Goal: Task Accomplishment & Management: Manage account settings

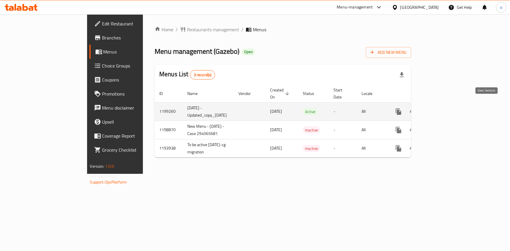
click at [448, 108] on link "enhanced table" at bounding box center [441, 112] width 14 height 14
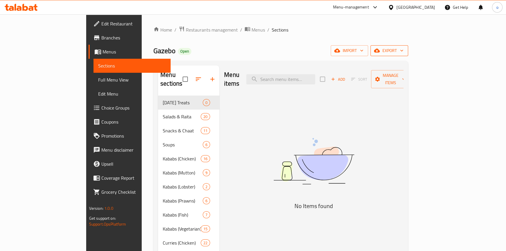
click at [404, 51] on span "export" at bounding box center [389, 50] width 28 height 7
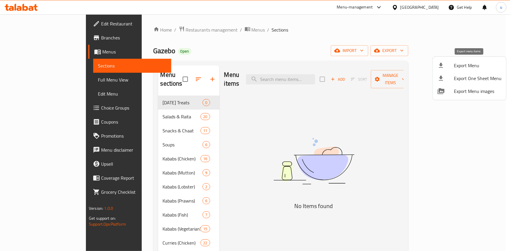
click at [463, 65] on span "Export Menu" at bounding box center [478, 65] width 48 height 7
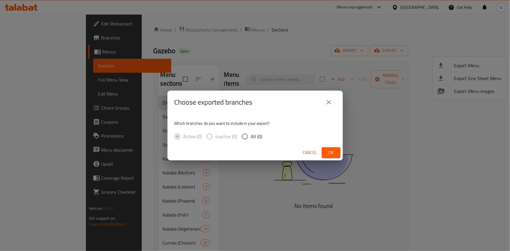
click at [257, 139] on span "All (0)" at bounding box center [256, 136] width 11 height 7
click at [251, 139] on input "All (0)" at bounding box center [245, 136] width 12 height 12
radio input "true"
click at [337, 151] on button "Ok" at bounding box center [331, 152] width 19 height 11
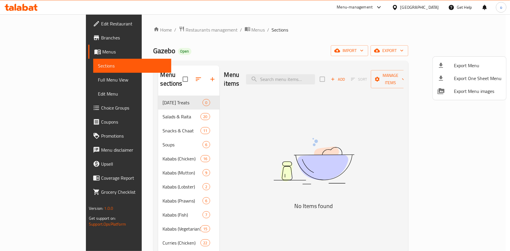
click at [323, 134] on div at bounding box center [255, 125] width 510 height 251
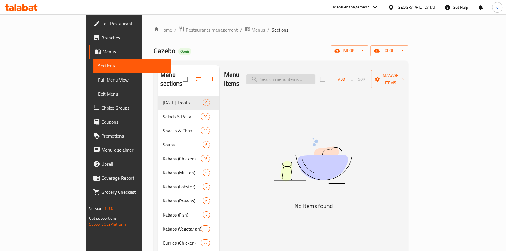
click at [309, 86] on div "Menu items Add Sort Manage items No Items found" at bounding box center [311, 228] width 184 height 327
click at [304, 74] on input "search" at bounding box center [280, 79] width 69 height 10
click at [307, 74] on input "search" at bounding box center [280, 79] width 69 height 10
paste input "SAMOSA PLATTER"
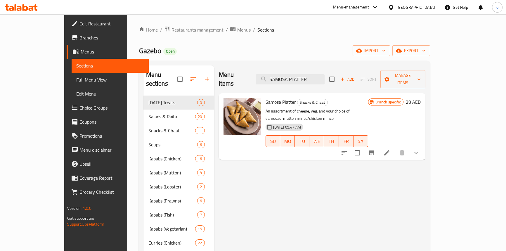
type input "SAMOSA PLATTER"
click at [390, 150] on icon at bounding box center [386, 152] width 5 height 5
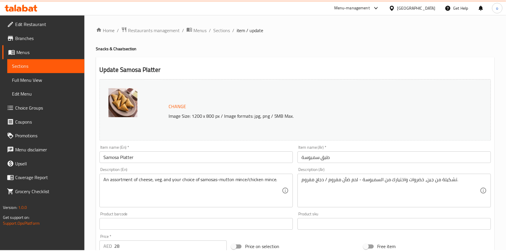
scroll to position [180, 0]
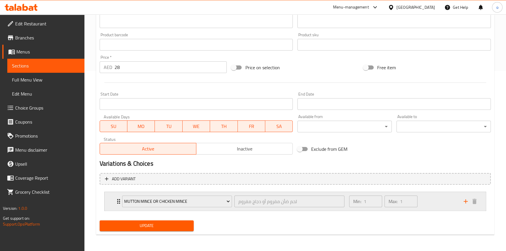
click at [430, 203] on div "Min: 1 ​ Max: 1 ​" at bounding box center [403, 201] width 115 height 19
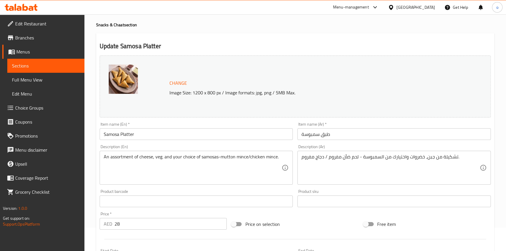
scroll to position [0, 0]
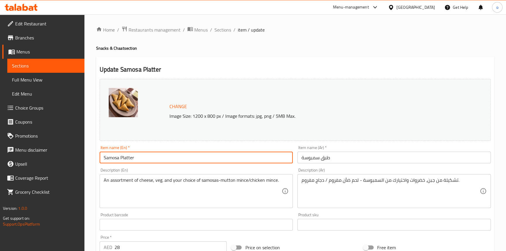
drag, startPoint x: 128, startPoint y: 158, endPoint x: 63, endPoint y: 158, distance: 65.2
click at [63, 158] on div "Edit Restaurant Branches Menus Sections Full Menu View Edit Menu Choice Groups …" at bounding box center [253, 248] width 506 height 468
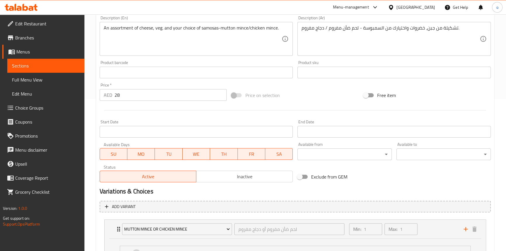
scroll to position [152, 0]
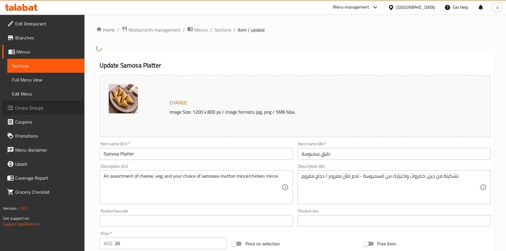
click at [19, 107] on span "Choice Groups" at bounding box center [47, 107] width 65 height 7
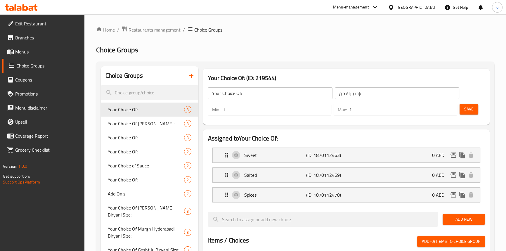
click at [196, 78] on button "button" at bounding box center [191, 76] width 14 height 14
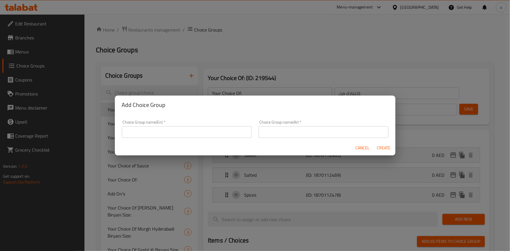
click at [200, 129] on input "text" at bounding box center [187, 132] width 130 height 12
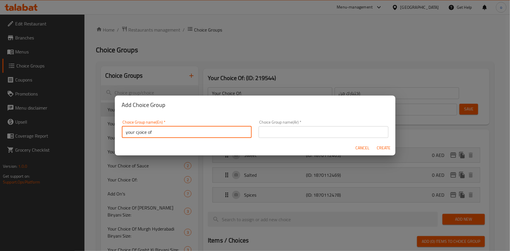
click at [140, 131] on input "your cjoice of" at bounding box center [187, 132] width 130 height 12
click at [137, 130] on input "your cjoice of" at bounding box center [187, 132] width 130 height 12
type input "your choice of"
drag, startPoint x: 350, startPoint y: 137, endPoint x: 347, endPoint y: 137, distance: 2.9
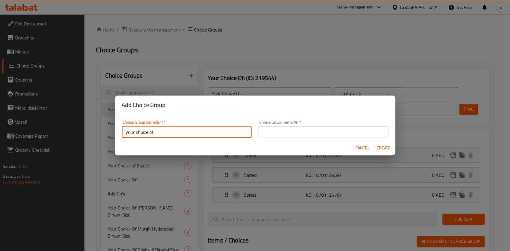
click at [350, 137] on input "text" at bounding box center [324, 132] width 130 height 12
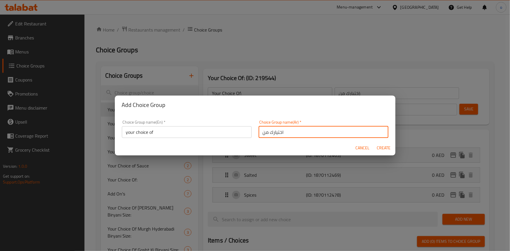
type input "اختيارك من"
click at [267, 141] on div "Cancel Create" at bounding box center [255, 147] width 281 height 15
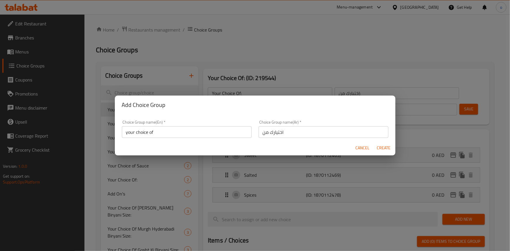
click at [295, 134] on input "اختيارك من" at bounding box center [324, 132] width 130 height 12
click at [257, 142] on div "Cancel Create" at bounding box center [255, 147] width 281 height 15
click at [346, 130] on input "اختيارك من" at bounding box center [324, 132] width 130 height 12
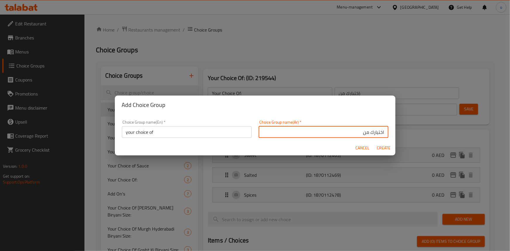
click at [275, 141] on div "Cancel Create" at bounding box center [255, 147] width 281 height 15
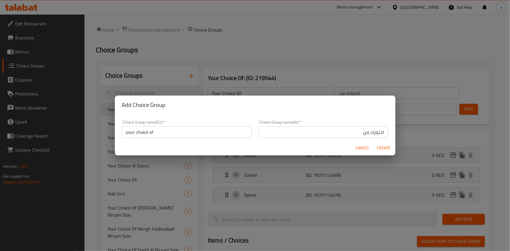
click at [383, 144] on span "Create" at bounding box center [384, 147] width 14 height 7
type input "your choice of"
type input "اختيارك من"
type input "0"
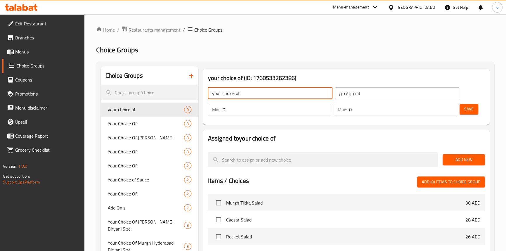
drag, startPoint x: 252, startPoint y: 95, endPoint x: 207, endPoint y: 95, distance: 45.0
click at [207, 95] on div "your choice of ​" at bounding box center [270, 93] width 127 height 14
type input "Your Choice of"
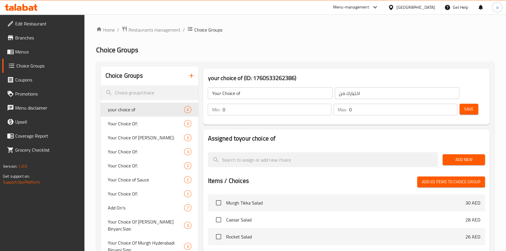
click at [331, 129] on div "Assigned to your choice of Add New Items / Choices Add (0) items to choice grou…" at bounding box center [346, 238] width 286 height 218
click at [479, 109] on div "Save" at bounding box center [470, 110] width 23 height 14
click at [478, 109] on div "Save" at bounding box center [470, 110] width 23 height 14
click at [472, 109] on span "Save" at bounding box center [468, 108] width 9 height 7
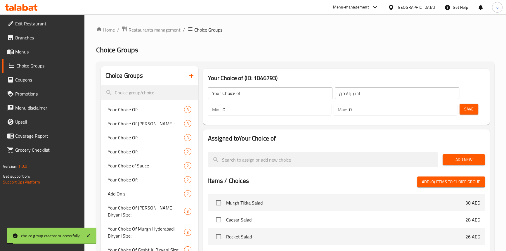
click at [467, 164] on button "Add New" at bounding box center [464, 159] width 42 height 11
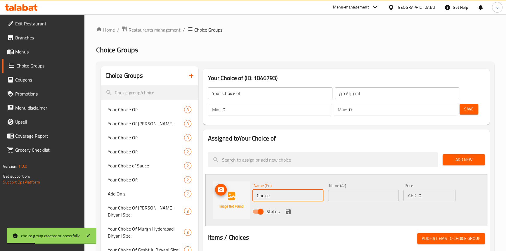
drag, startPoint x: 269, startPoint y: 193, endPoint x: 248, endPoint y: 193, distance: 20.8
click at [248, 193] on div "Name (En) Choice Name (En) Name (Ar) Name (Ar) Price AED 0 Price Status" at bounding box center [346, 200] width 282 height 52
click at [275, 198] on input "Choice" at bounding box center [287, 196] width 71 height 12
drag, startPoint x: 278, startPoint y: 197, endPoint x: 240, endPoint y: 196, distance: 38.6
click at [240, 196] on div "Name (En) Choice Name (En) Name (Ar) Name (Ar) Price AED 0 Price Status" at bounding box center [346, 200] width 282 height 52
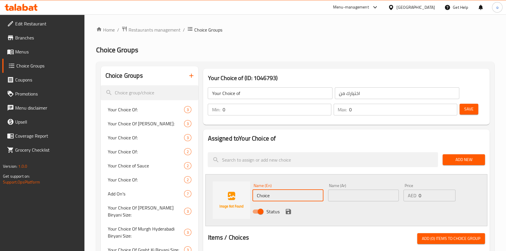
drag, startPoint x: 283, startPoint y: 198, endPoint x: 267, endPoint y: 196, distance: 16.8
click at [283, 198] on input "Choice" at bounding box center [287, 196] width 71 height 12
click at [269, 197] on input "Choice" at bounding box center [287, 196] width 71 height 12
drag, startPoint x: 279, startPoint y: 196, endPoint x: 229, endPoint y: 192, distance: 49.5
click at [229, 192] on div "Name (En) Choice Name (En) Name (Ar) Name (Ar) Price AED 0 Price Status" at bounding box center [346, 200] width 282 height 52
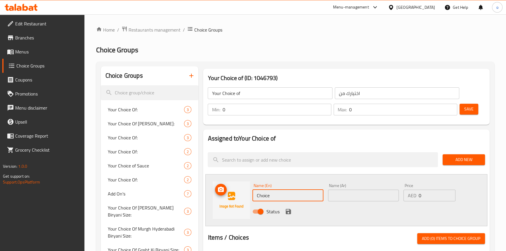
paste input "Mint Sau"
click at [264, 198] on input "Mint Sauce" at bounding box center [287, 196] width 71 height 12
click at [228, 198] on div "Name (En) Mint Sauce Name (En) Name (Ar) Name (Ar) Price AED 0 Price Status" at bounding box center [346, 200] width 282 height 52
type input "Mint Sauce"
click at [274, 202] on div "Name (En) Mint Sauce Name (En)" at bounding box center [287, 192] width 75 height 23
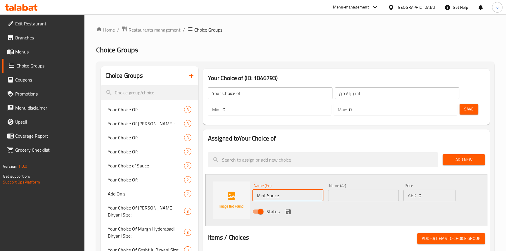
click at [220, 193] on div "Name (En) Mint Sauce Name (En) Name (Ar) Name (Ar) Price AED 0 Price Status" at bounding box center [346, 200] width 282 height 52
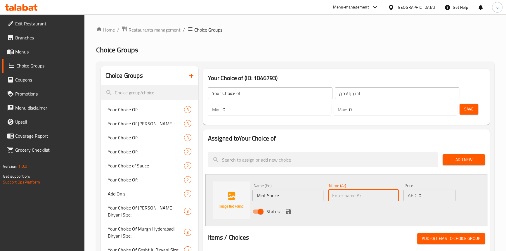
click at [350, 195] on input "text" at bounding box center [363, 196] width 71 height 12
type input "صوص النعناع"
click at [330, 206] on div "Status" at bounding box center [363, 212] width 226 height 16
click at [291, 213] on icon "save" at bounding box center [288, 211] width 7 height 7
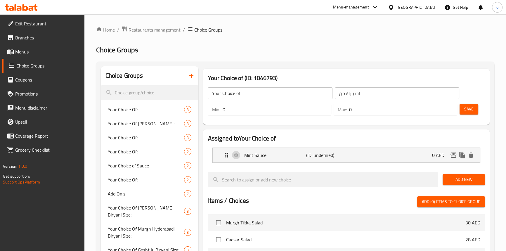
click at [324, 216] on li "Murgh Tikka Salad 30 AED" at bounding box center [346, 222] width 277 height 17
click at [456, 178] on span "Add New" at bounding box center [463, 179] width 33 height 7
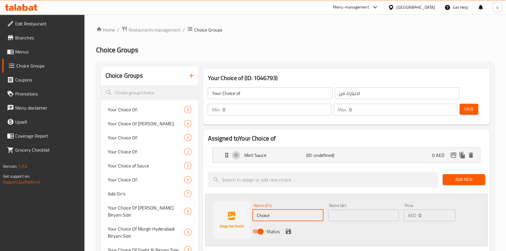
drag, startPoint x: 276, startPoint y: 213, endPoint x: 211, endPoint y: 225, distance: 65.6
click at [211, 225] on div "Name (En) Choice Name (En) Name (Ar) Name (Ar) Price AED 0 Price Status" at bounding box center [346, 220] width 282 height 52
paste input "Tamarind Sauce"
click at [273, 216] on input "Tamarind Sauce" at bounding box center [287, 216] width 71 height 12
click at [291, 217] on input "Tamarind Sauce" at bounding box center [287, 216] width 71 height 12
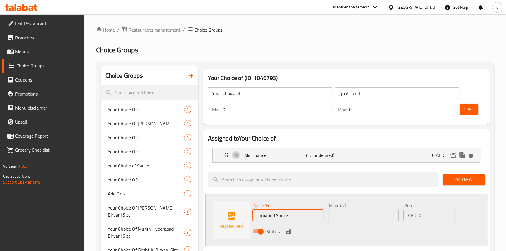
drag, startPoint x: 290, startPoint y: 216, endPoint x: 240, endPoint y: 215, distance: 50.3
click at [240, 215] on div "Name (En) Tamarind Sauce Name (En) Name (Ar) Name (Ar) Price AED 0 Price Status" at bounding box center [346, 220] width 282 height 52
type input "Tamarind Sauce"
click at [328, 217] on input "text" at bounding box center [363, 216] width 71 height 12
drag, startPoint x: 299, startPoint y: 218, endPoint x: 229, endPoint y: 212, distance: 70.1
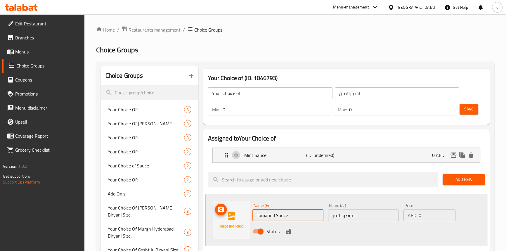
click at [229, 212] on div "Name (En) Tamarind Sauce Name (En) Name (Ar) صوصو التمر Name (Ar) Price AED 0 P…" at bounding box center [346, 220] width 282 height 52
click at [260, 217] on input "Tamarind Sauce" at bounding box center [287, 216] width 71 height 12
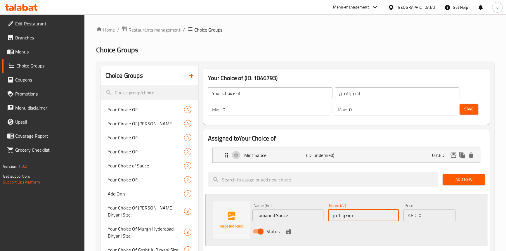
drag, startPoint x: 341, startPoint y: 216, endPoint x: 311, endPoint y: 216, distance: 29.8
click at [311, 216] on div "Name (En) Tamarind Sauce Name (En) Name (Ar) صوصو التمر Name (Ar) Price AED 0 P…" at bounding box center [363, 220] width 226 height 38
paste input "تمر هندي"
click at [353, 217] on input "صوصو اتمر هندي" at bounding box center [363, 216] width 71 height 12
type input "صوص اتمر هندي"
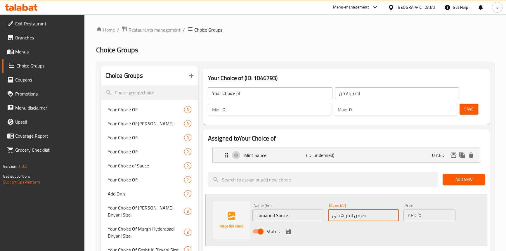
click at [286, 232] on icon "save" at bounding box center [288, 231] width 5 height 5
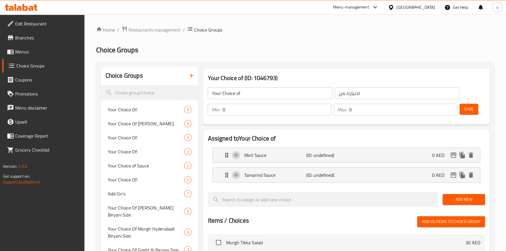
click at [338, 182] on div "Tamarind Sauce (ID: undefined) 0 AED Name (En) Tamarind Sauce Name (En) Name (A…" at bounding box center [346, 174] width 268 height 15
drag, startPoint x: 327, startPoint y: 184, endPoint x: 324, endPoint y: 176, distance: 8.9
click at [325, 180] on nav "Mint Sauce (ID: undefined) 0 AED Name (En) Mint Sauce Name (En) Name (Ar) صوص ا…" at bounding box center [346, 165] width 277 height 44
click at [324, 176] on p "(ID: undefined)" at bounding box center [326, 175] width 41 height 7
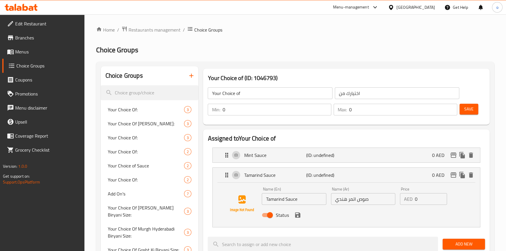
click at [354, 201] on input "صوص اتمر هندي" at bounding box center [363, 199] width 64 height 12
click at [298, 218] on icon "save" at bounding box center [297, 215] width 7 height 7
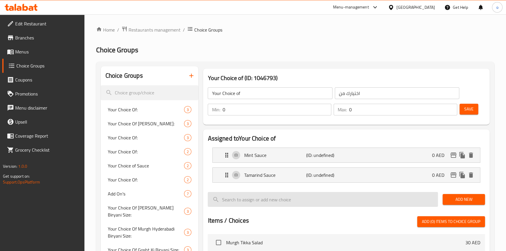
type input "صوص التمر هندي"
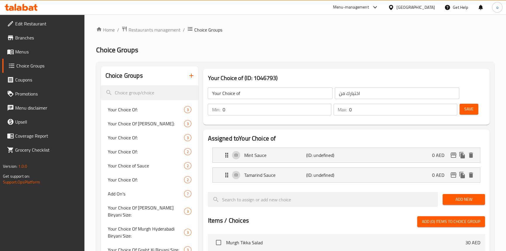
click at [462, 112] on button "Save" at bounding box center [469, 109] width 19 height 11
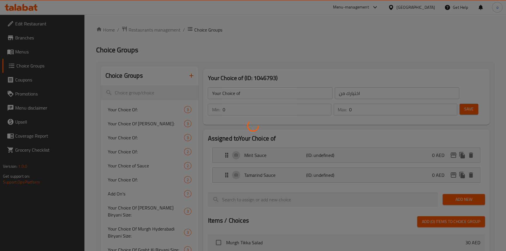
click at [380, 106] on div at bounding box center [253, 125] width 506 height 251
click at [310, 109] on div at bounding box center [253, 125] width 506 height 251
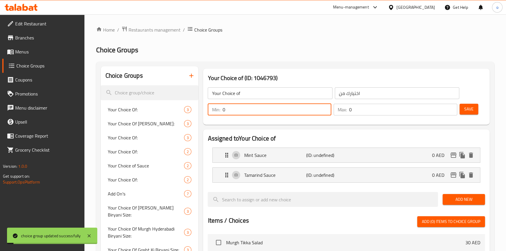
click at [330, 108] on input "0" at bounding box center [276, 110] width 109 height 12
type input "1"
click at [326, 108] on input "1" at bounding box center [276, 110] width 109 height 12
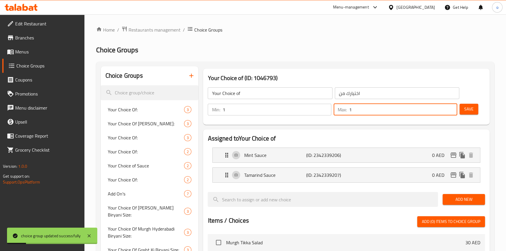
type input "1"
click at [452, 107] on input "1" at bounding box center [403, 110] width 108 height 12
click at [467, 108] on span "Save" at bounding box center [468, 108] width 9 height 7
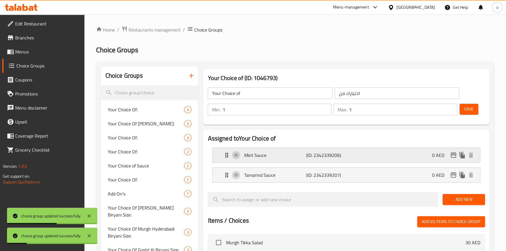
click at [314, 160] on div "Mint Sauce (ID: 2342339206) 0 AED" at bounding box center [348, 155] width 250 height 15
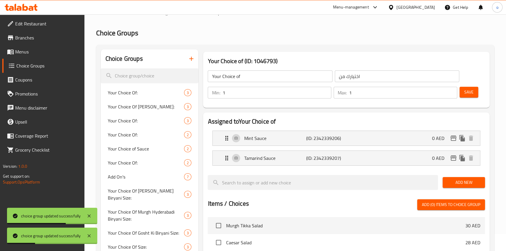
scroll to position [26, 0]
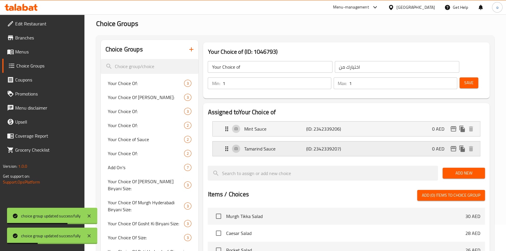
click at [315, 151] on p "(ID: 2342339207)" at bounding box center [326, 148] width 41 height 7
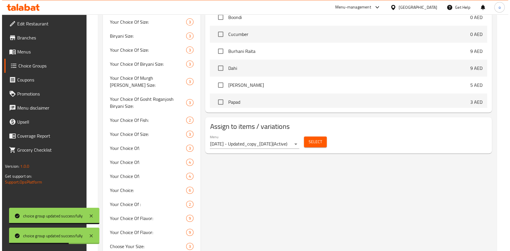
scroll to position [319, 0]
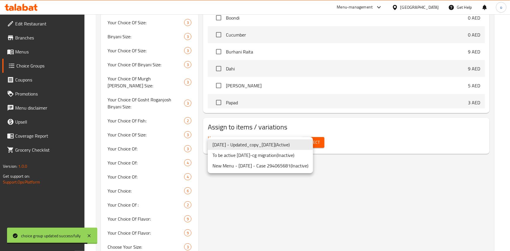
drag, startPoint x: 269, startPoint y: 157, endPoint x: 279, endPoint y: 147, distance: 13.2
click at [279, 147] on ul "05/10/2023 - Updated_copy_04/10/2023 ( Active ) To be active 24/11/2020-cg migr…" at bounding box center [260, 155] width 105 height 36
click at [279, 147] on li "05/10/2023 - Updated_copy_04/10/2023 ( Active )" at bounding box center [260, 144] width 105 height 11
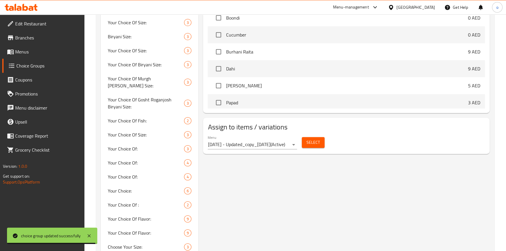
click at [313, 143] on span "Select" at bounding box center [313, 142] width 13 height 7
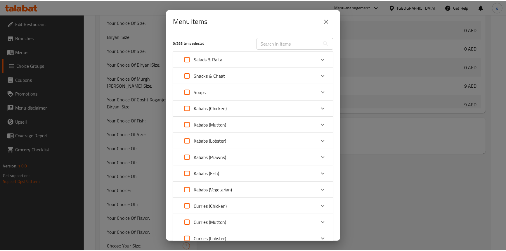
scroll to position [262, 0]
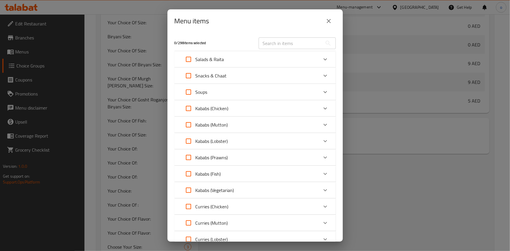
click at [293, 42] on input "text" at bounding box center [291, 43] width 64 height 12
paste input "Samosa Platter"
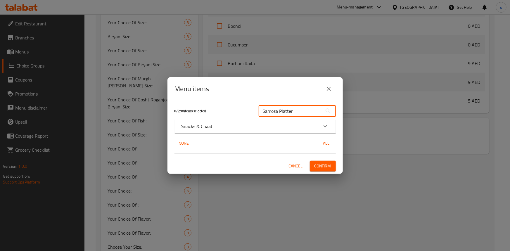
type input "Samosa Platter"
click at [202, 130] on p "Snacks & Chaat" at bounding box center [196, 126] width 31 height 7
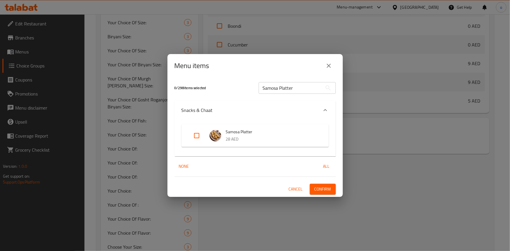
click at [193, 135] on input "Expand" at bounding box center [197, 136] width 14 height 14
checkbox input "true"
click at [323, 186] on span "Confirm" at bounding box center [322, 189] width 17 height 7
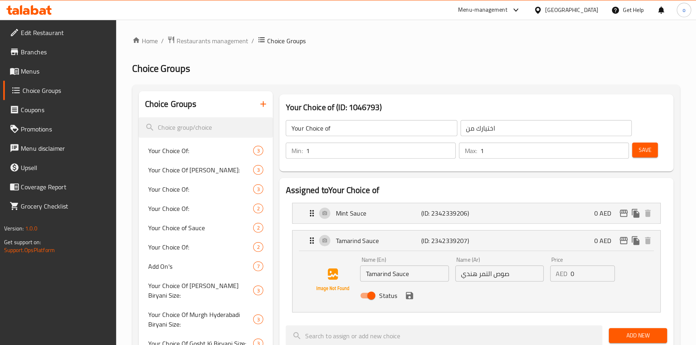
scroll to position [239, 0]
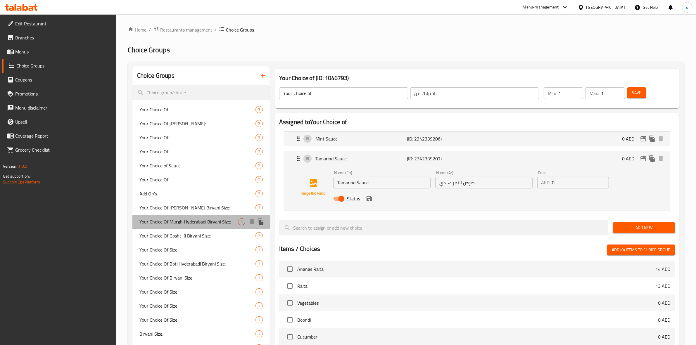
click at [190, 225] on span "Your Choice Of Murgh Hyderabadi Biryani Size:" at bounding box center [188, 221] width 98 height 7
type input "Your Choice Of Murgh Hyderabadi Biryani Size:"
type input "إختيارك من حجم مورغ حيدرآبادي برياني :"
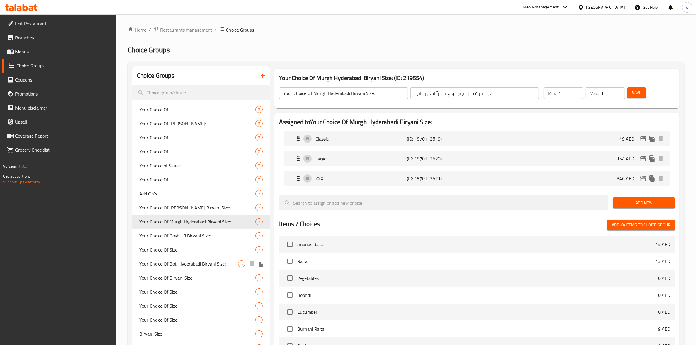
click at [197, 251] on span "Your Choice Of Boti Hyderabadi Biryani Size:" at bounding box center [188, 263] width 98 height 7
type input "Your Choice Of Boti Hyderabadi Biryani Size:"
type input "إختيارك من الحجم بوتي حيدرآبادي برياني:"
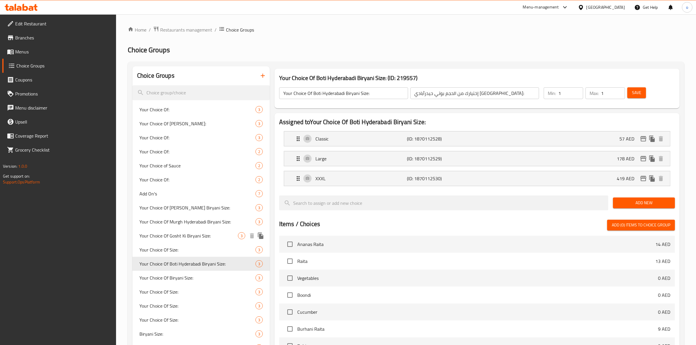
click at [197, 235] on span "Your Choice Of Gosht Ki Biryani Size:" at bounding box center [188, 235] width 98 height 7
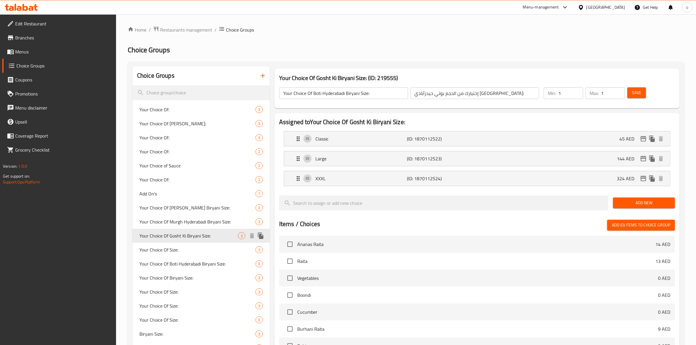
type input "Your Choice Of Gosht Ki Biryani Size:"
type input "إختيارك من حجم جوشت كي برياني:"
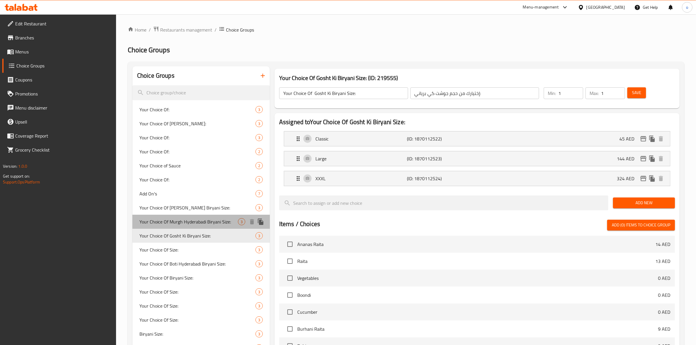
click at [202, 221] on span "Your Choice Of Murgh Hyderabadi Biryani Size:" at bounding box center [188, 221] width 98 height 7
type input "Your Choice Of Murgh Hyderabadi Biryani Size:"
type input "إختيارك من حجم مورغ حيدرآبادي برياني :"
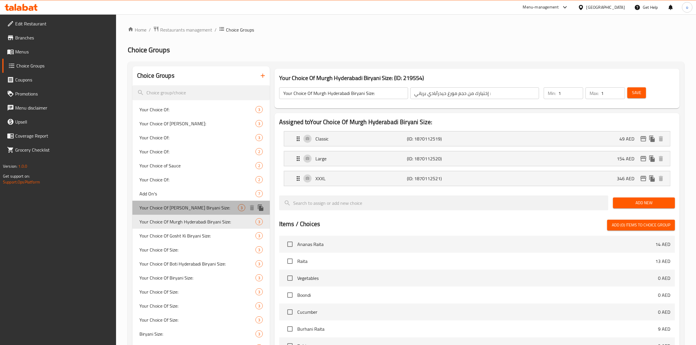
click at [208, 205] on span "Your Choice Of Tandoori Murgh Biryani Size:" at bounding box center [188, 207] width 98 height 7
type input "Your Choice Of Tandoori Murgh Biryani Size:"
type input "إختيارك من حجم تندوري مورغ برياني:"
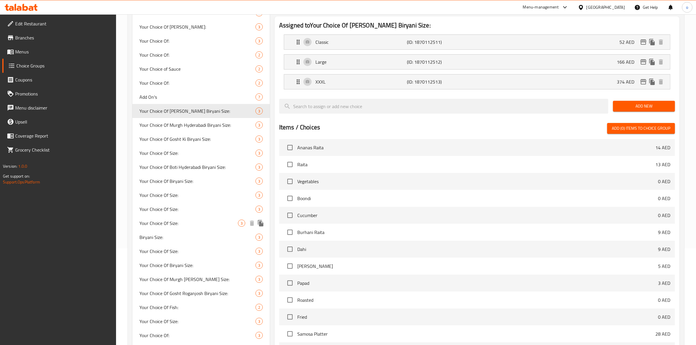
scroll to position [110, 0]
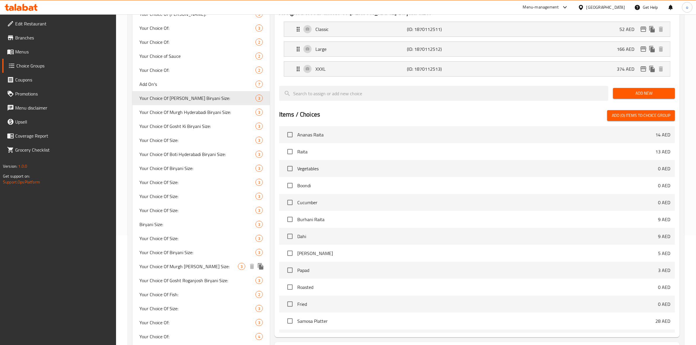
click at [205, 251] on span "Your Choice Of Murgh Masala Biryani Size:" at bounding box center [188, 266] width 98 height 7
type input "Your Choice Of Murgh Masala Biryani Size:"
type input "إختيارك من الحجم مورغ مسالا برياني:"
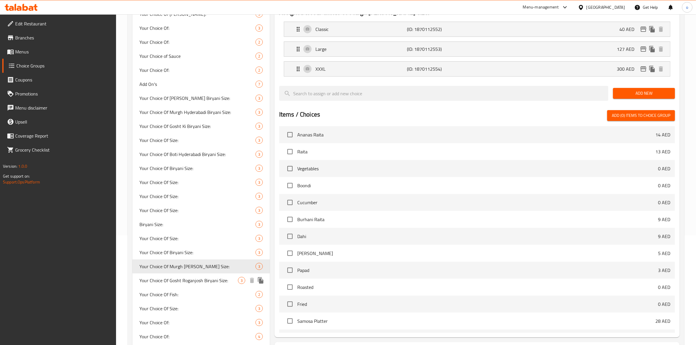
click at [212, 251] on span "Your Choice Of Gosht Roganjosh Biryani Size:" at bounding box center [188, 280] width 98 height 7
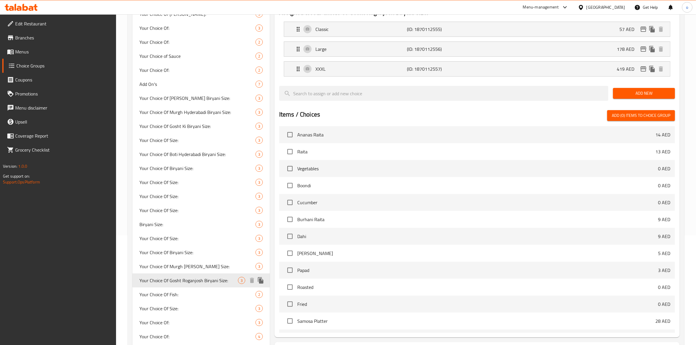
type input "Your Choice Of Gosht Roganjosh Biryani Size:"
type input "إختيارك من الحجم جوشت روجانجوش برياني:"
click at [208, 251] on div "Your Choice Of Biryani Size: 3" at bounding box center [200, 252] width 137 height 14
type input "Your Choice Of Biryani Size:"
type input "إختيارك من حجم البرياني:"
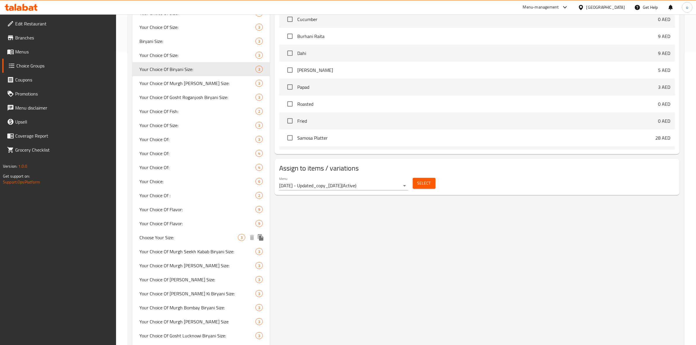
scroll to position [329, 0]
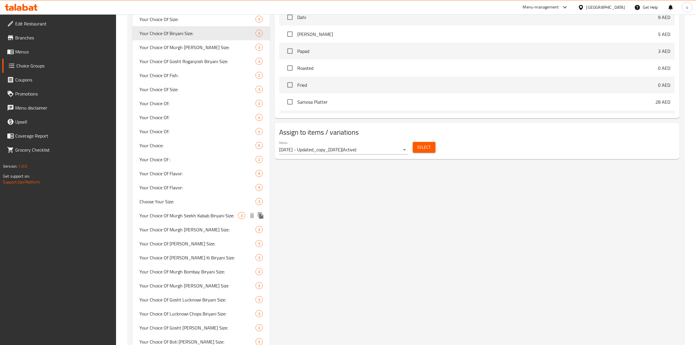
click at [215, 216] on span "Your Choice Of Murgh Seekh Kabab Biryani Size:" at bounding box center [188, 215] width 98 height 7
type input "Your Choice Of Murgh Seekh Kabab Biryani Size:"
type input "إختيارك من الحجم لـمورغ سيخ كباب برياني:"
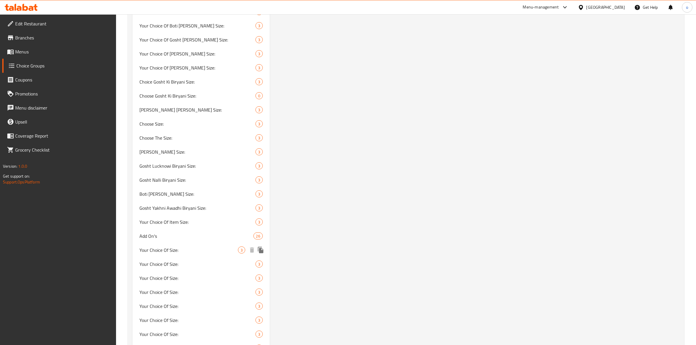
scroll to position [658, 0]
click at [171, 194] on span "Gosht Yakhni Awadhi Biryani Size:" at bounding box center [188, 195] width 98 height 7
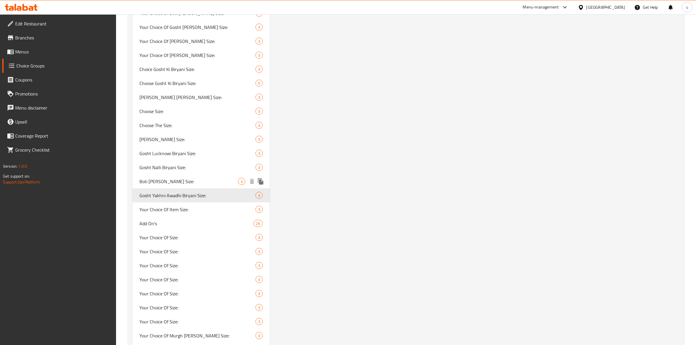
type input "Gosht Yakhni Awadhi Biryani Size:"
type input "حجم جوشت ياخني عوضي برياني:"
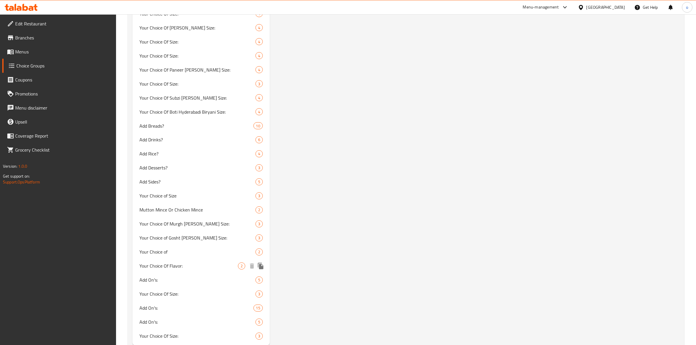
scroll to position [1275, 0]
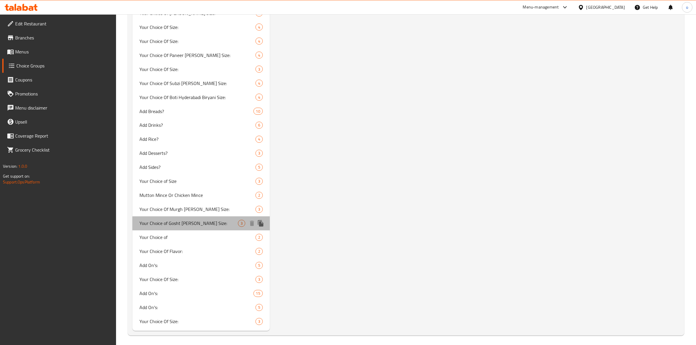
click at [187, 220] on span "Your Choice of Gosht Yakhni Awadhi Biryani Size:" at bounding box center [188, 223] width 98 height 7
type input "Your Choice of Gosht Yakhni Awadhi Biryani Size:"
type input "إختيارك من حجم جوشت يخني عوادي برياني:"
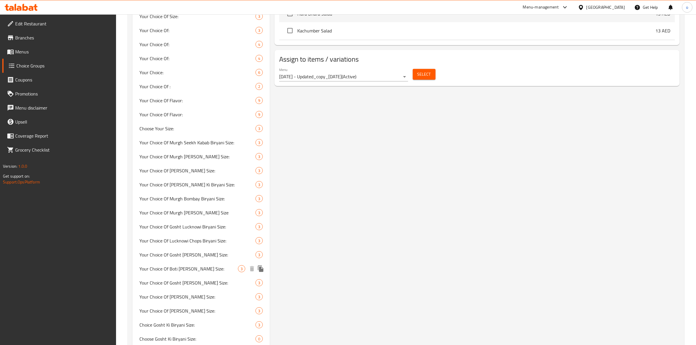
scroll to position [438, 0]
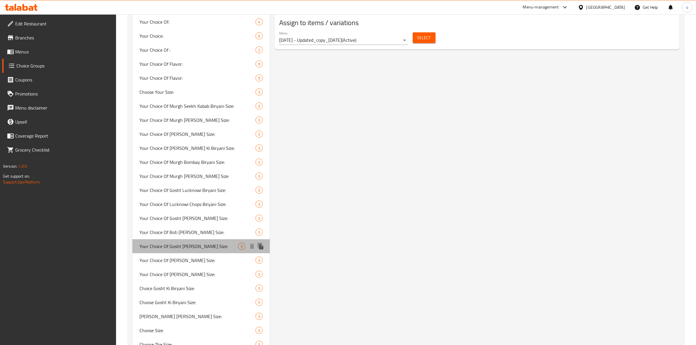
click at [195, 248] on span "Your Choice Of Gosht Yakhni Awadhi Biryani Size:" at bounding box center [188, 246] width 98 height 7
type input "Your Choice Of Gosht Yakhni Awadhi Biryani Size:"
type input "إختيارك من الحجم جوشت يخني عوادي برياني:"
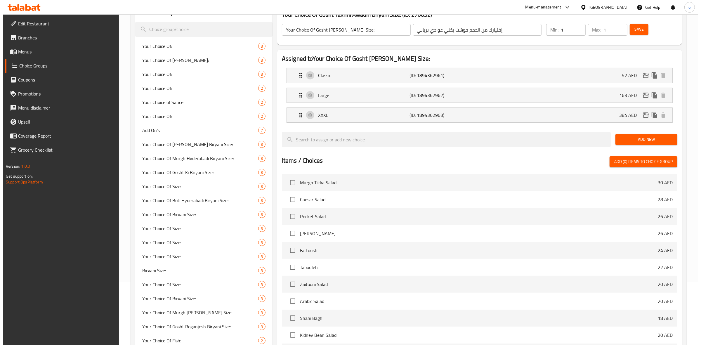
scroll to position [0, 0]
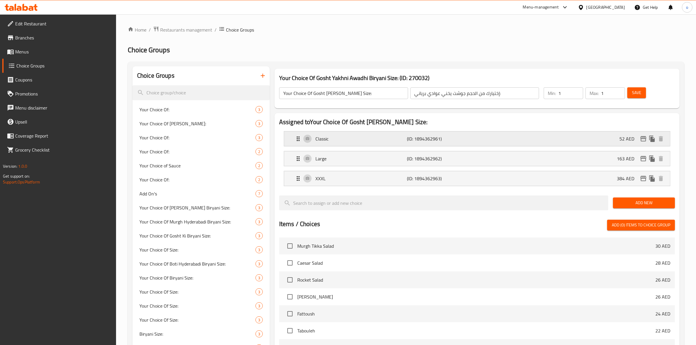
click at [392, 134] on div "Classic (ID: 1894362961) 52 AED" at bounding box center [479, 139] width 368 height 15
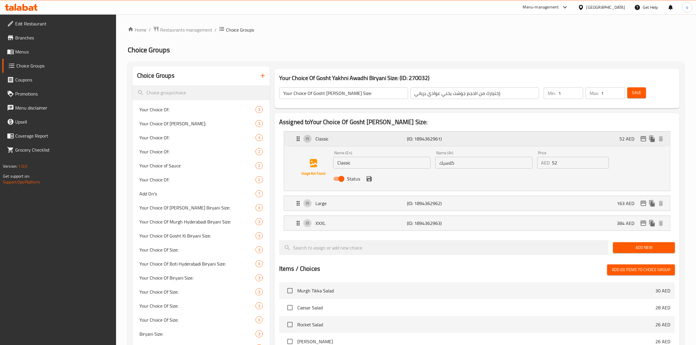
click at [510, 139] on icon "edit" at bounding box center [643, 138] width 6 height 5
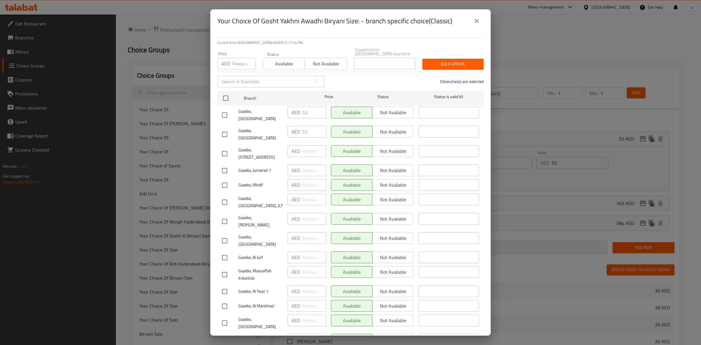
click at [230, 61] on p "AED" at bounding box center [226, 63] width 8 height 7
click at [233, 69] on div "Price AED Price" at bounding box center [237, 60] width 46 height 25
click at [235, 67] on input "number" at bounding box center [244, 64] width 24 height 12
paste input "55"
type input "55"
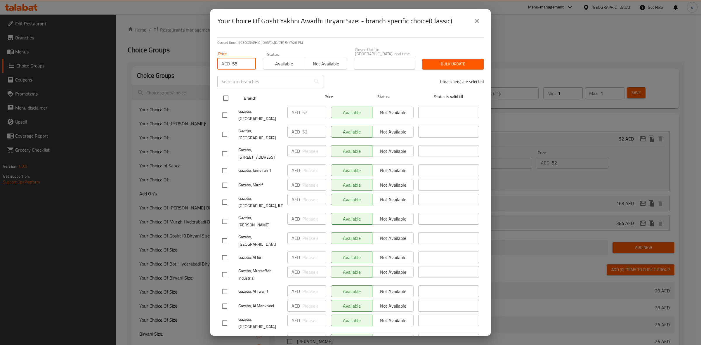
click at [227, 98] on input "checkbox" at bounding box center [226, 98] width 12 height 12
checkbox input "true"
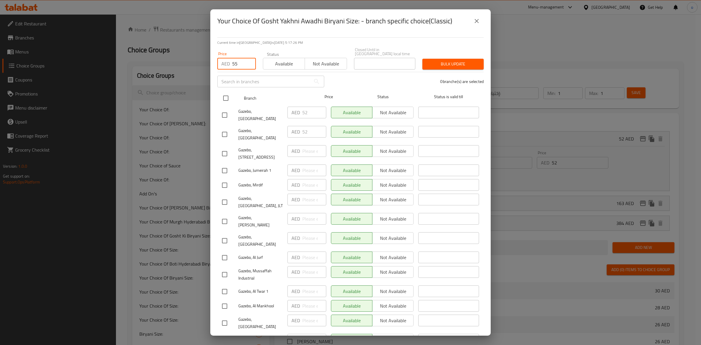
checkbox input "true"
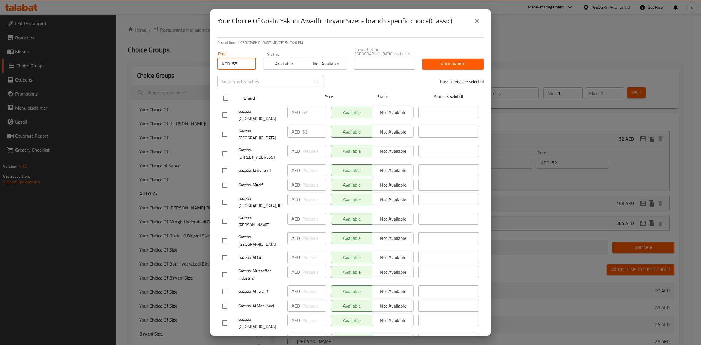
checkbox input "true"
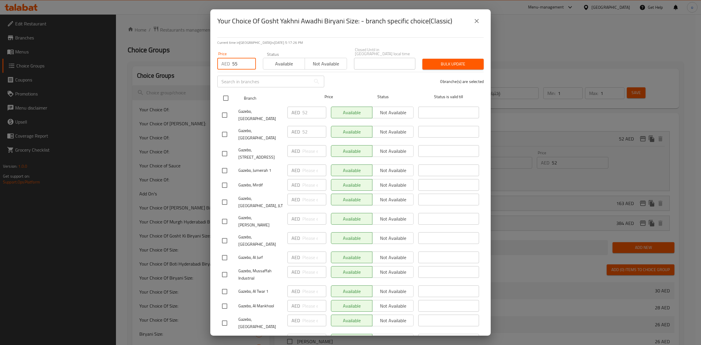
checkbox input "true"
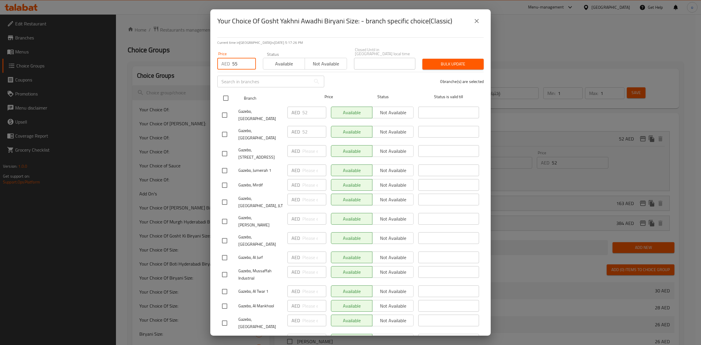
checkbox input "true"
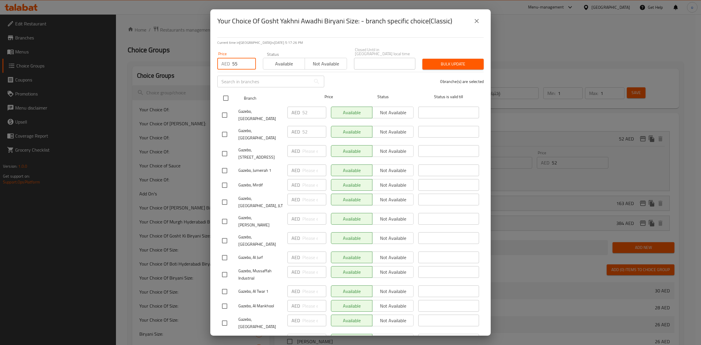
checkbox input "true"
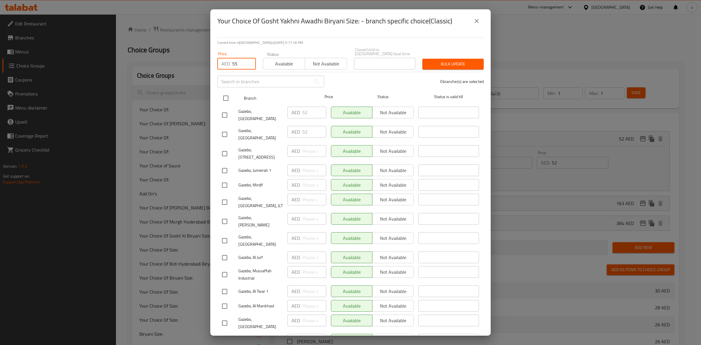
checkbox input "true"
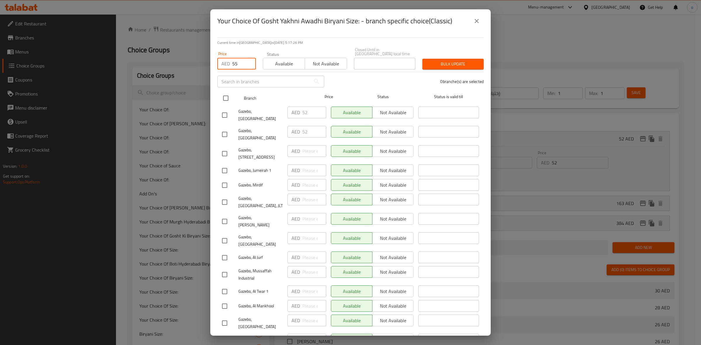
checkbox input "true"
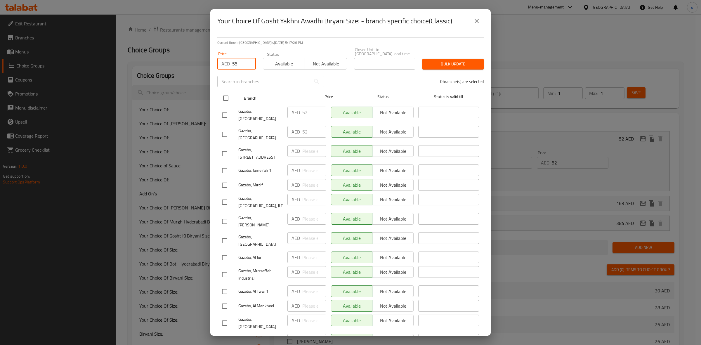
checkbox input "true"
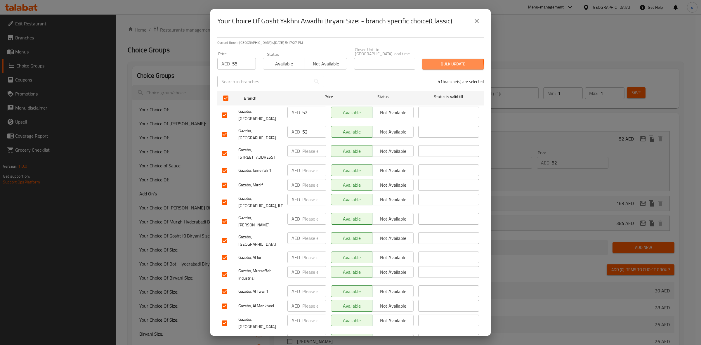
click at [436, 69] on button "Bulk update" at bounding box center [453, 64] width 61 height 11
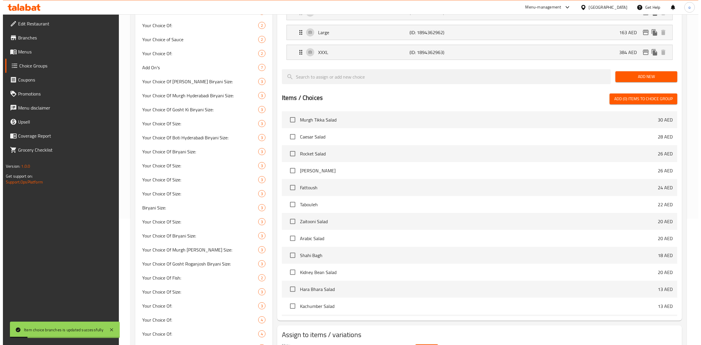
scroll to position [73, 0]
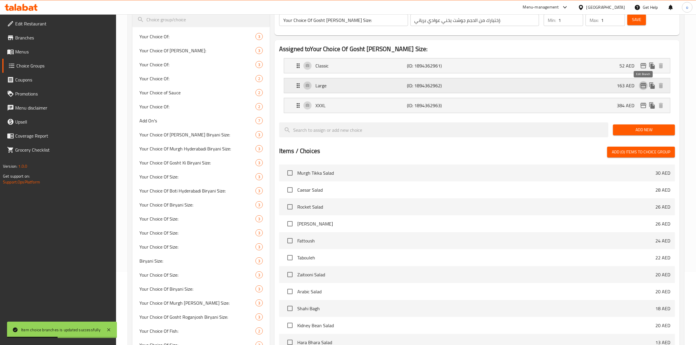
click at [510, 88] on icon "edit" at bounding box center [643, 85] width 7 height 7
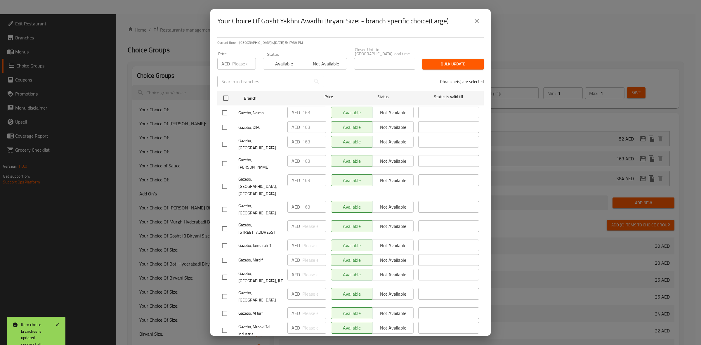
scroll to position [286, 0]
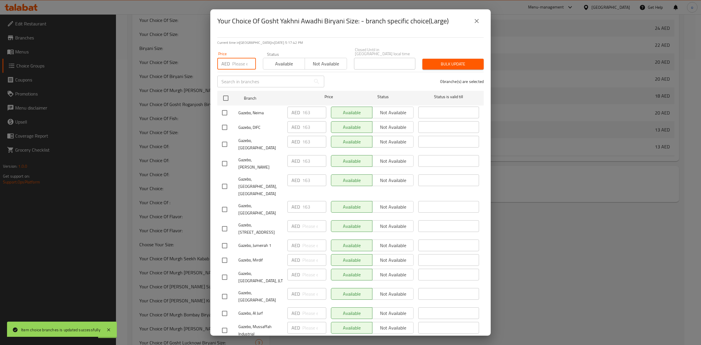
click at [240, 61] on input "number" at bounding box center [244, 64] width 24 height 12
paste input "172"
type input "172"
click at [225, 105] on div "Gazebo, Neima" at bounding box center [252, 112] width 65 height 17
click at [230, 102] on input "checkbox" at bounding box center [226, 98] width 12 height 12
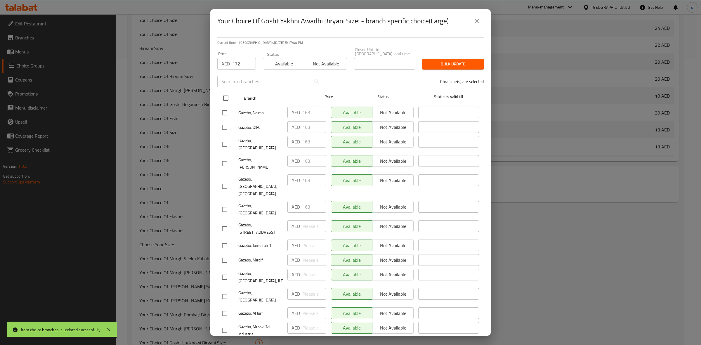
checkbox input "true"
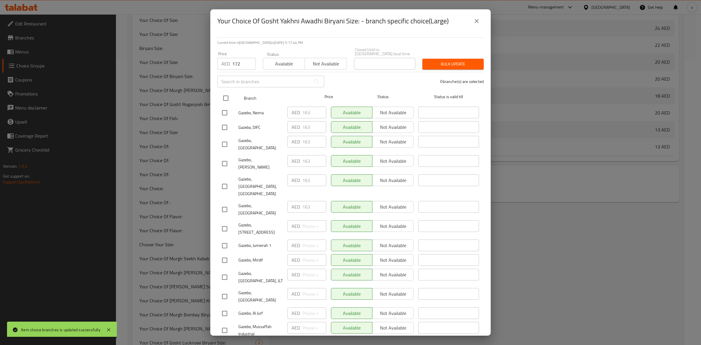
checkbox input "true"
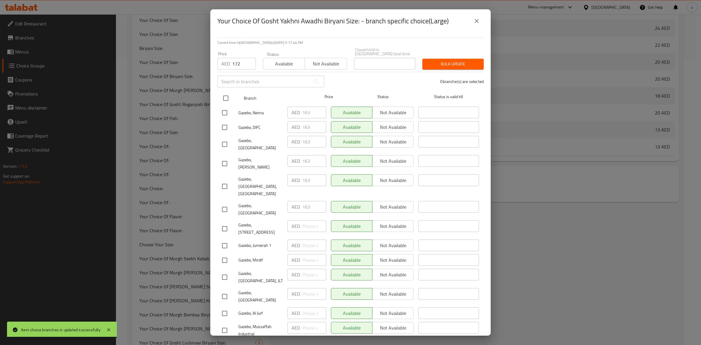
checkbox input "true"
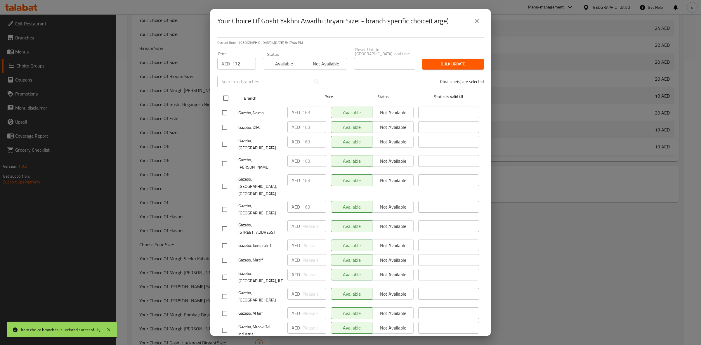
checkbox input "true"
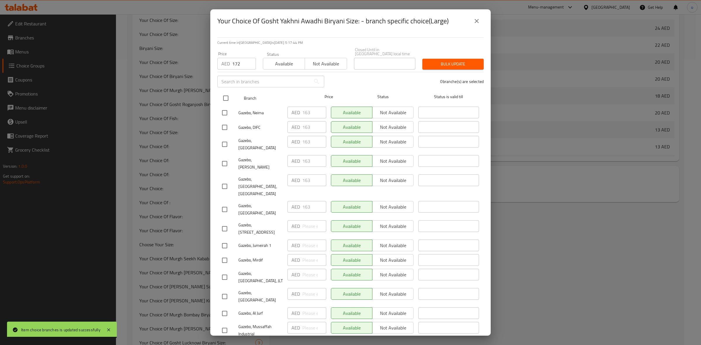
checkbox input "true"
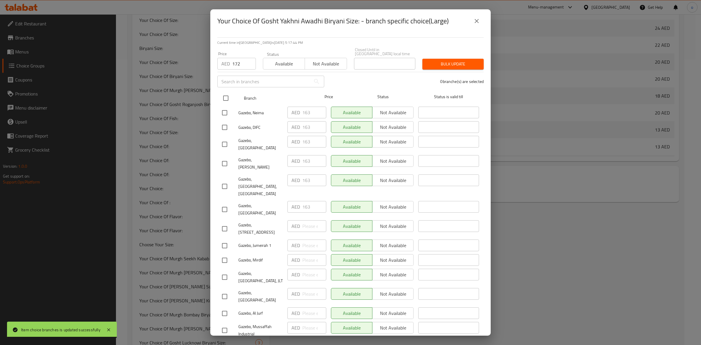
checkbox input "true"
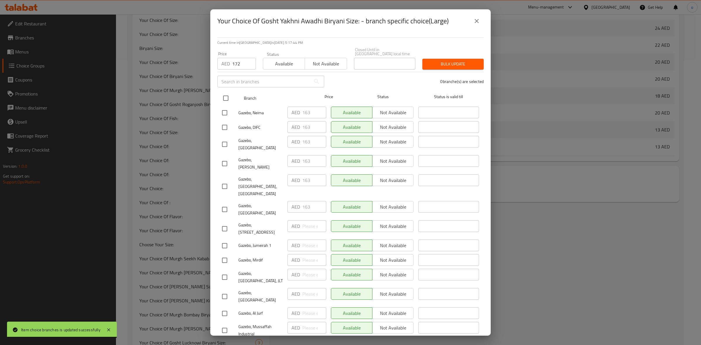
checkbox input "true"
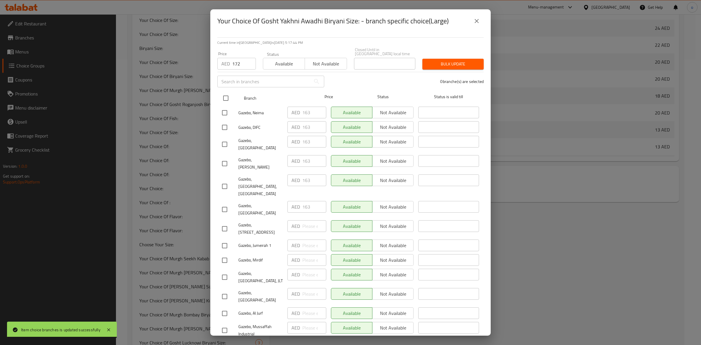
checkbox input "true"
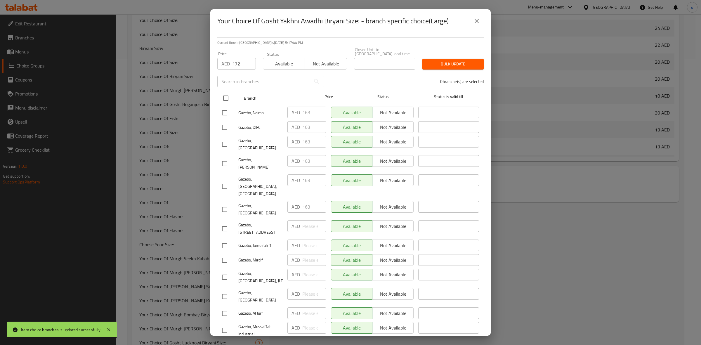
checkbox input "true"
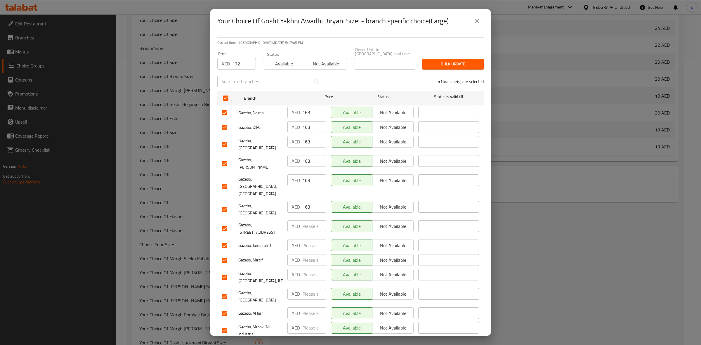
click at [444, 59] on button "Bulk update" at bounding box center [453, 64] width 61 height 11
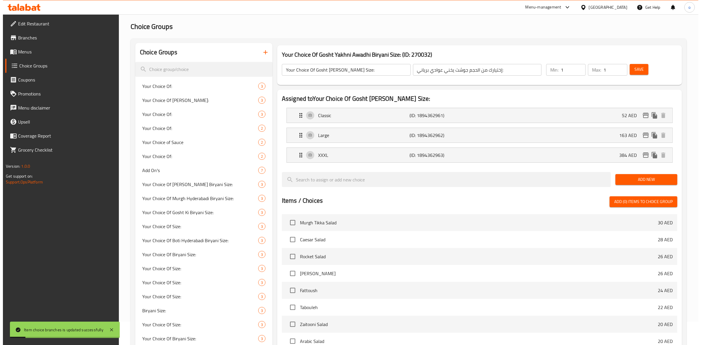
scroll to position [0, 0]
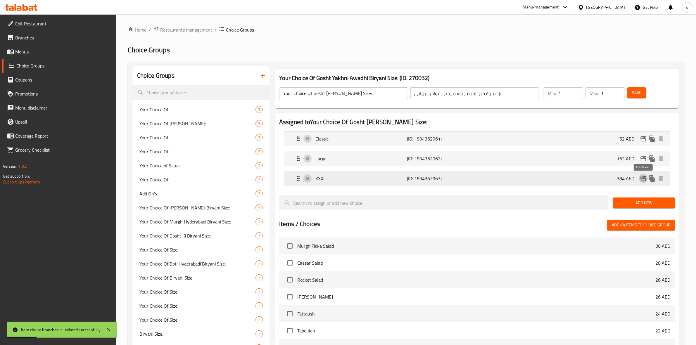
click at [510, 177] on icon "edit" at bounding box center [643, 178] width 7 height 7
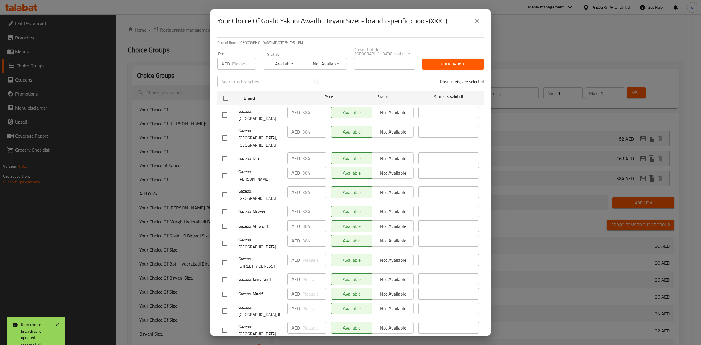
scroll to position [286, 0]
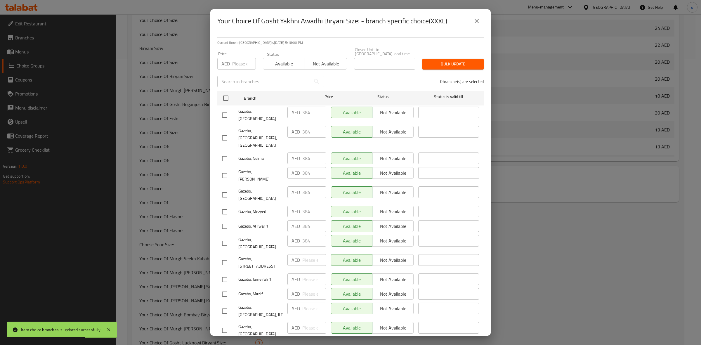
click at [235, 63] on input "number" at bounding box center [244, 64] width 24 height 12
paste input "405"
type input "405"
click at [226, 94] on input "checkbox" at bounding box center [226, 98] width 12 height 12
checkbox input "true"
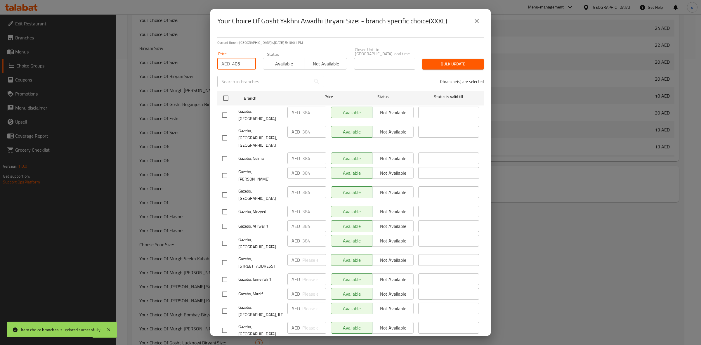
checkbox input "true"
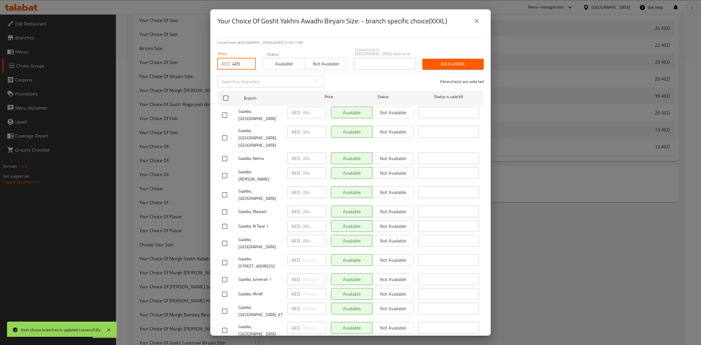
checkbox input "true"
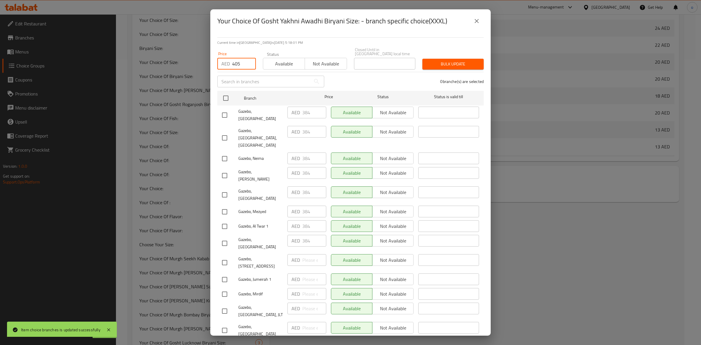
checkbox input "true"
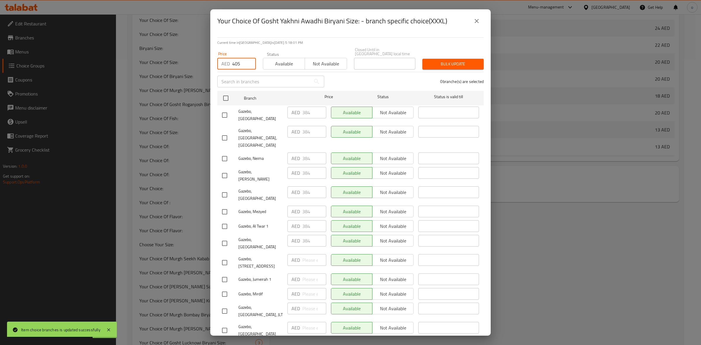
checkbox input "true"
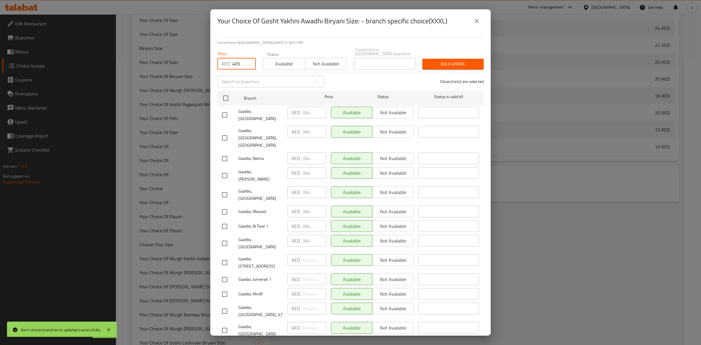
checkbox input "true"
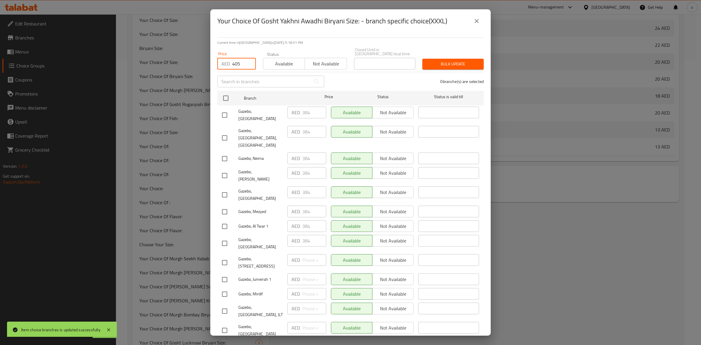
checkbox input "true"
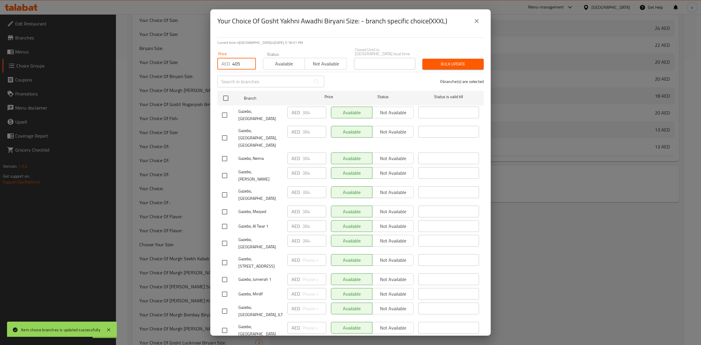
checkbox input "true"
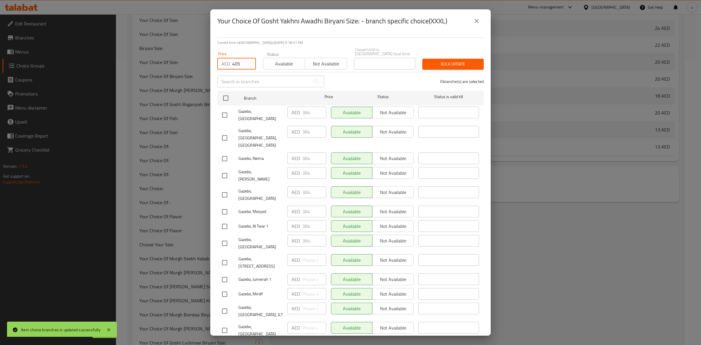
checkbox input "true"
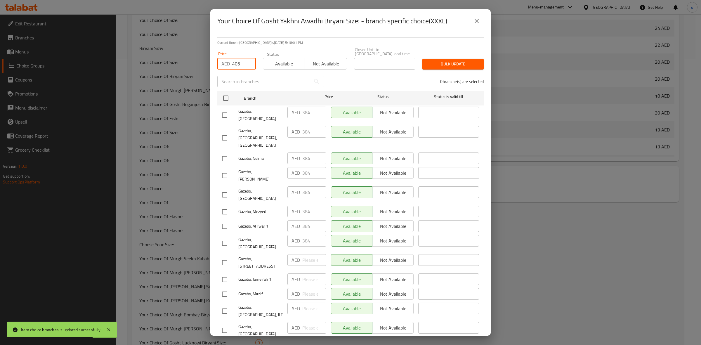
checkbox input "true"
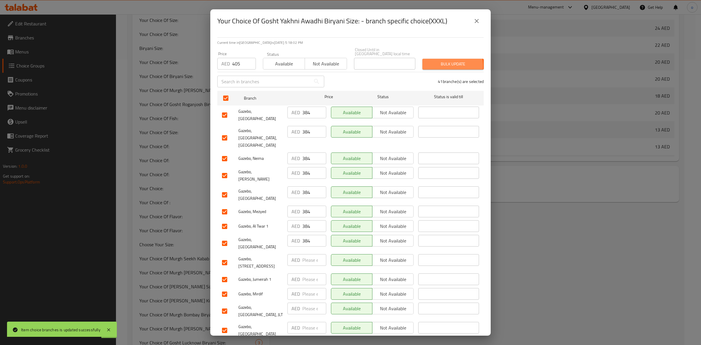
click at [442, 66] on span "Bulk update" at bounding box center [453, 63] width 52 height 7
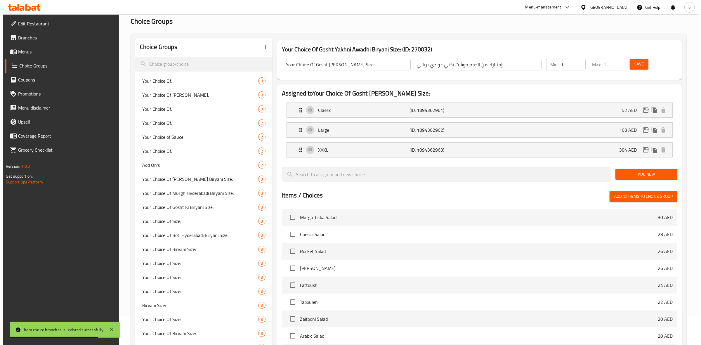
scroll to position [0, 0]
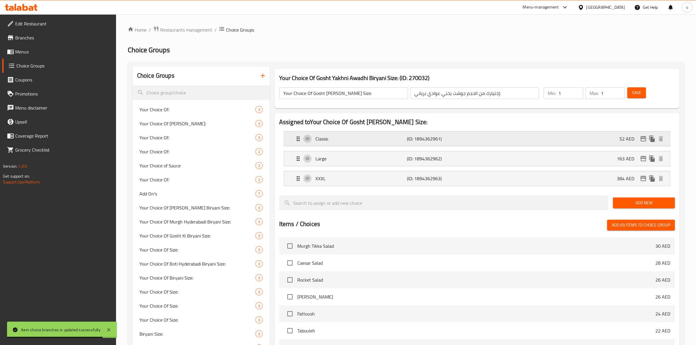
click at [510, 133] on div "Classic (ID: 1894362961) 52 AED" at bounding box center [479, 139] width 368 height 15
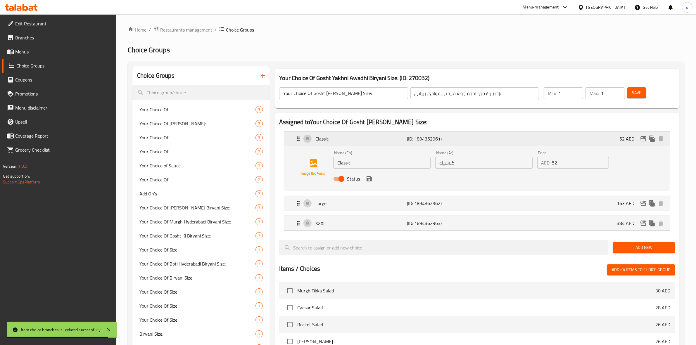
click at [510, 135] on icon "edit" at bounding box center [643, 138] width 7 height 7
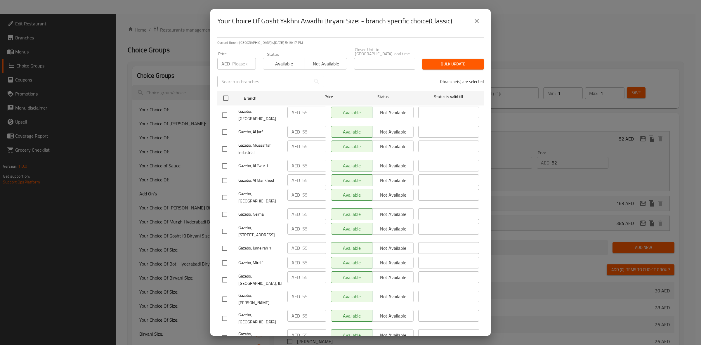
scroll to position [286, 0]
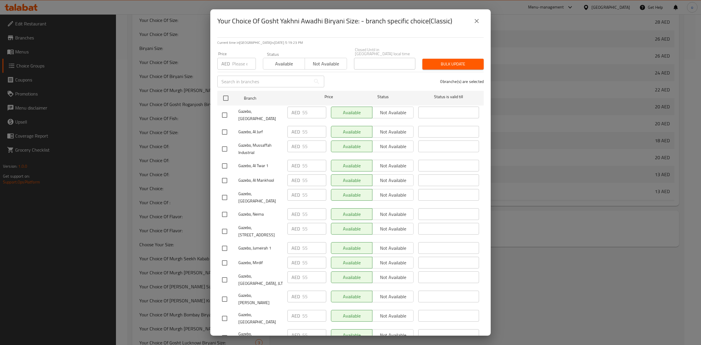
drag, startPoint x: 504, startPoint y: 47, endPoint x: 508, endPoint y: 50, distance: 5.3
click at [504, 47] on div "Your Choice Of Gosht Yakhni Awadhi Biryani Size: - branch specific choice(Class…" at bounding box center [350, 172] width 701 height 345
click at [479, 21] on icon "close" at bounding box center [476, 21] width 7 height 7
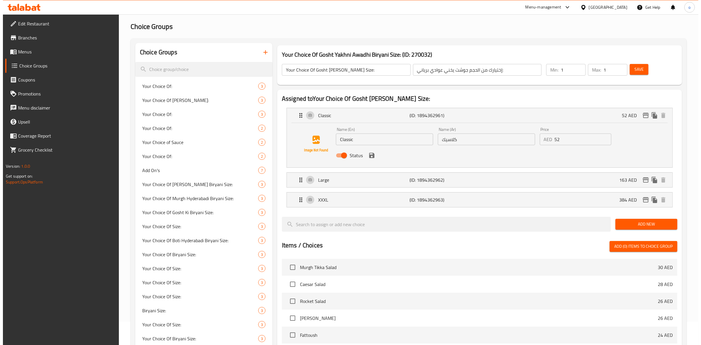
scroll to position [37, 0]
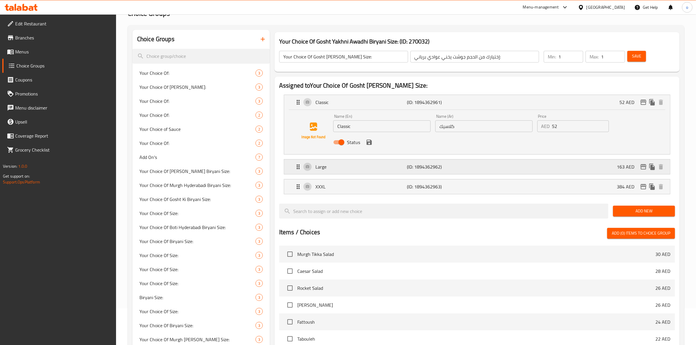
click at [510, 167] on icon "edit" at bounding box center [643, 166] width 7 height 7
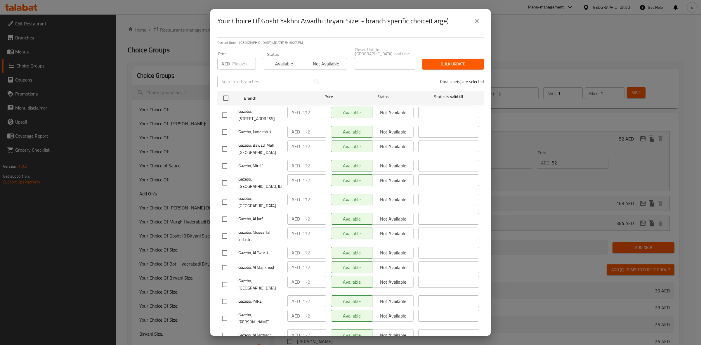
scroll to position [286, 0]
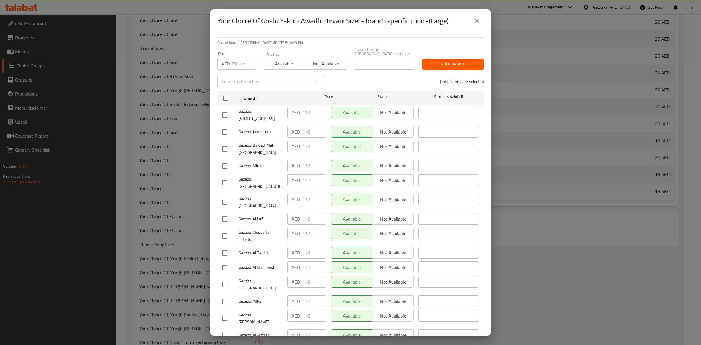
click at [502, 68] on div "Your Choice Of Gosht Yakhni Awadhi Biryani Size: - branch specific choice(Large…" at bounding box center [350, 172] width 701 height 345
click at [478, 22] on icon "close" at bounding box center [477, 21] width 4 height 4
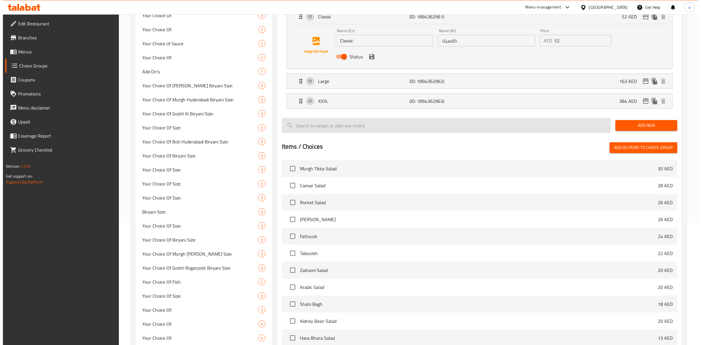
scroll to position [110, 0]
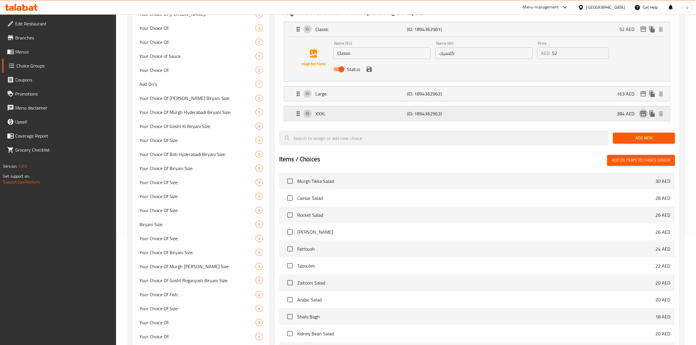
click at [510, 115] on icon "edit" at bounding box center [643, 113] width 6 height 5
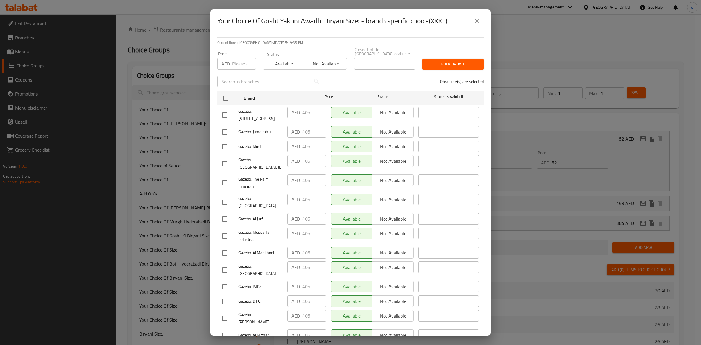
scroll to position [286, 0]
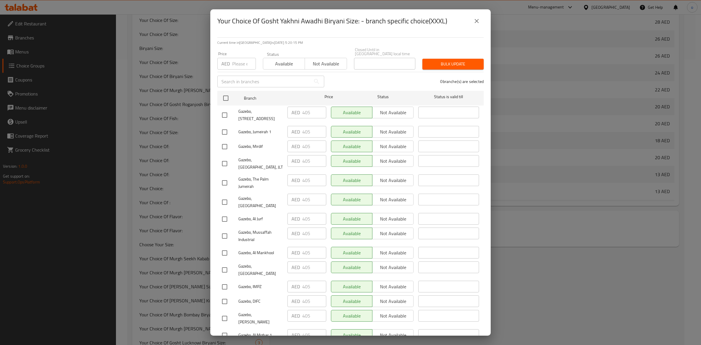
click at [510, 211] on div "Your Choice Of Gosht Yakhni Awadhi Biryani Size: - branch specific choice(XXXL)…" at bounding box center [350, 172] width 701 height 345
click at [474, 22] on icon "close" at bounding box center [476, 21] width 7 height 7
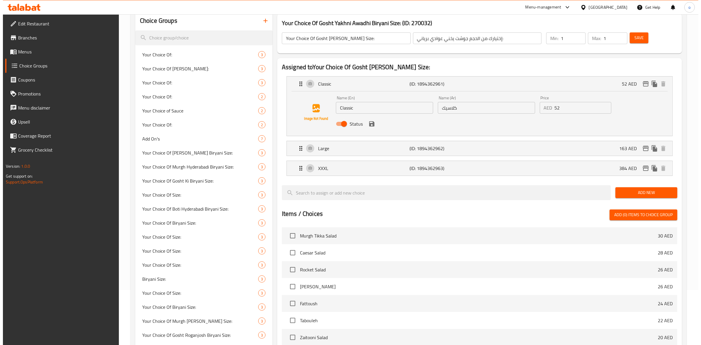
scroll to position [0, 0]
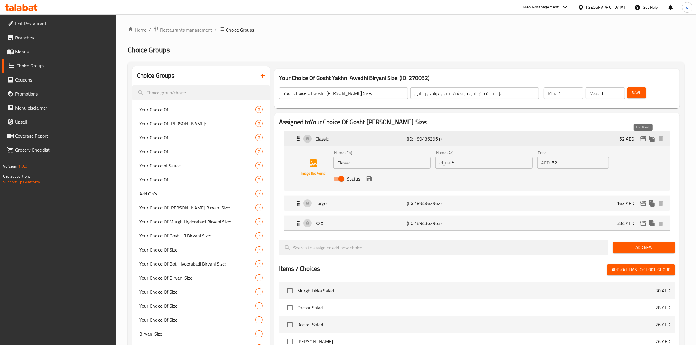
click at [510, 140] on icon "edit" at bounding box center [643, 138] width 7 height 7
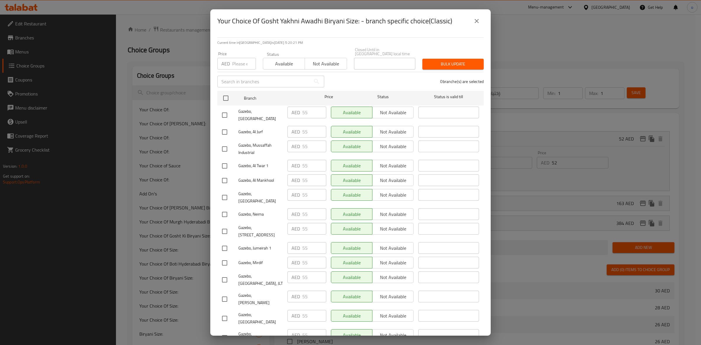
click at [474, 20] on icon "close" at bounding box center [476, 21] width 7 height 7
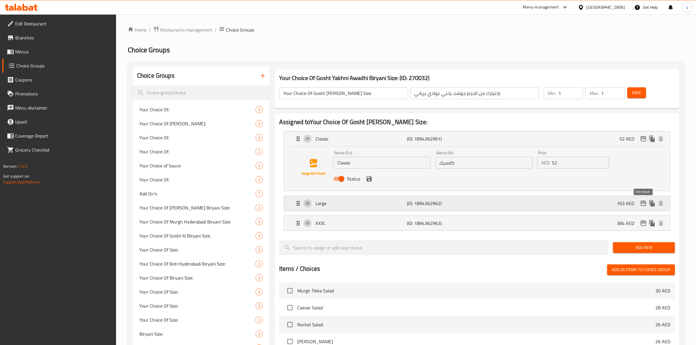
click at [510, 203] on icon "edit" at bounding box center [643, 203] width 7 height 7
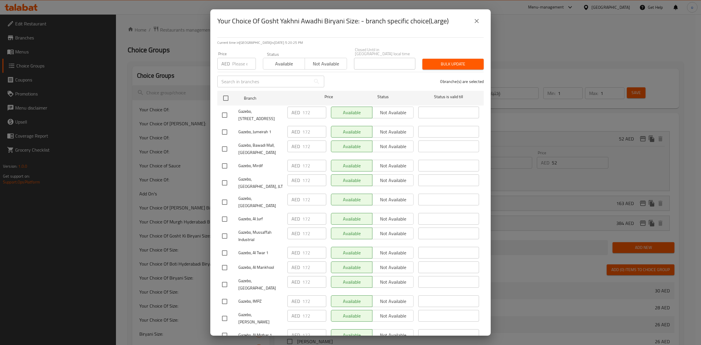
click at [477, 22] on icon "close" at bounding box center [476, 21] width 7 height 7
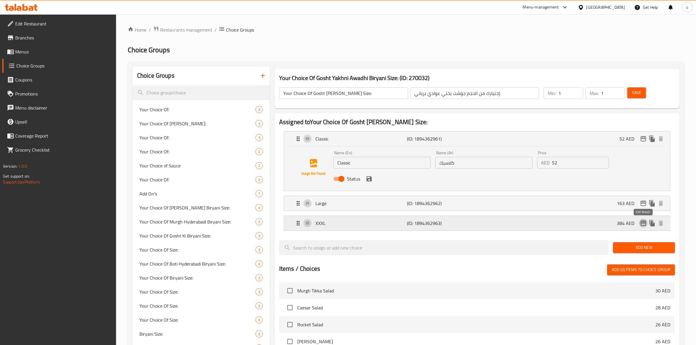
click at [510, 227] on button "edit" at bounding box center [643, 223] width 9 height 9
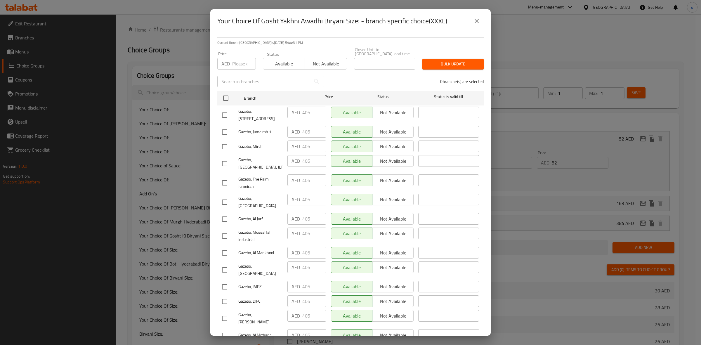
click at [510, 68] on div "Your Choice Of Gosht Yakhni Awadhi Biryani Size: - branch specific choice(XXXL)…" at bounding box center [350, 172] width 701 height 345
click at [473, 25] on button "close" at bounding box center [477, 21] width 14 height 14
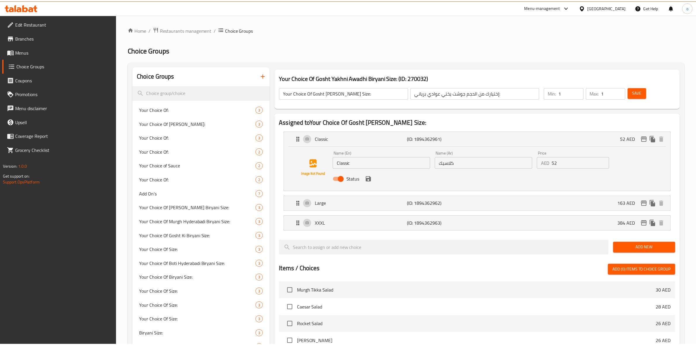
scroll to position [511, 0]
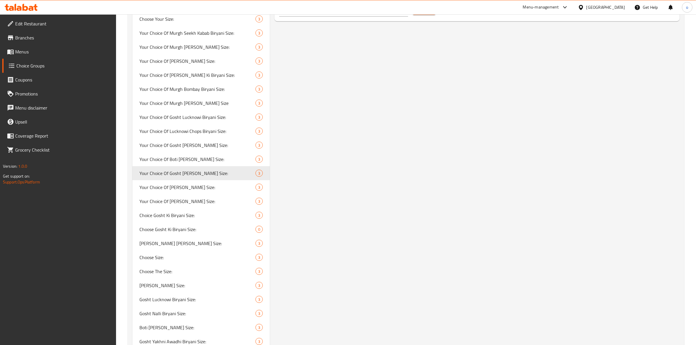
click at [473, 24] on div "Your Choice Of Gosht Yakhni Awadhi Biryani Size: (ID: 270032) Your Choice Of Go…" at bounding box center [476, 325] width 412 height 1540
click at [28, 45] on link "Menus" at bounding box center [59, 52] width 114 height 14
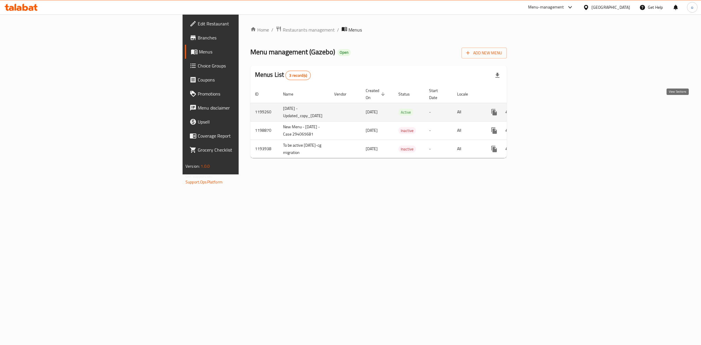
click at [510, 109] on icon "enhanced table" at bounding box center [536, 112] width 7 height 7
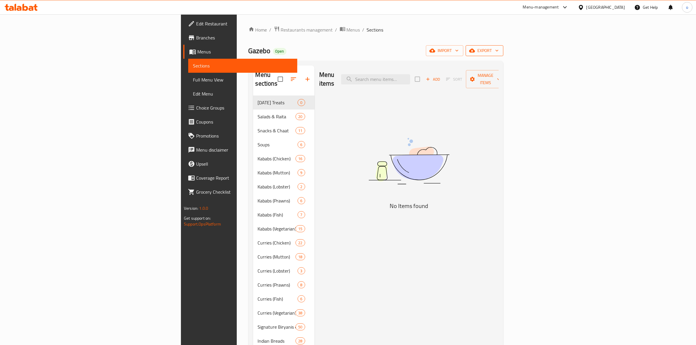
click at [499, 53] on span "export" at bounding box center [484, 50] width 28 height 7
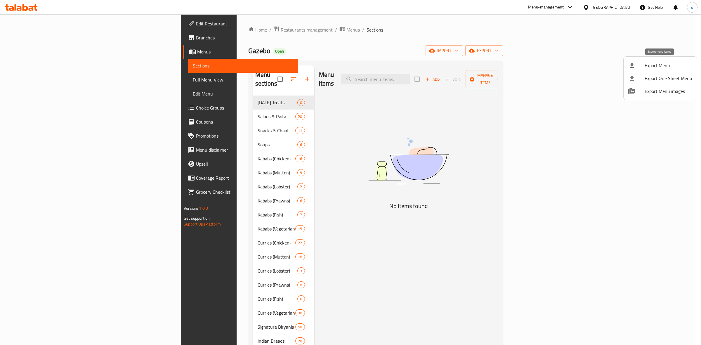
click at [510, 70] on li "Export Menu" at bounding box center [660, 65] width 73 height 13
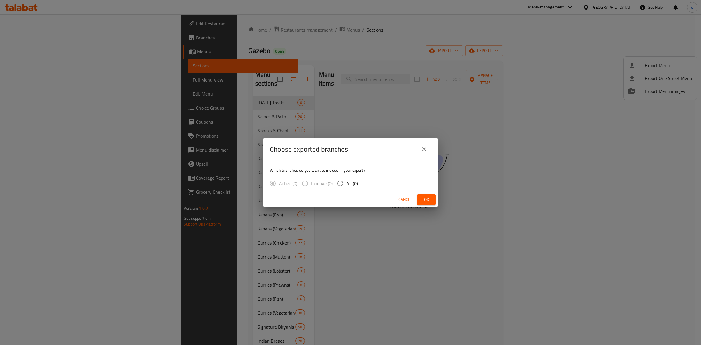
click at [347, 188] on label "All (0)" at bounding box center [346, 183] width 24 height 12
click at [347, 188] on input "All (0)" at bounding box center [340, 183] width 12 height 12
radio input "true"
click at [427, 200] on span "Ok" at bounding box center [426, 199] width 9 height 7
click at [420, 199] on button "Ok" at bounding box center [426, 199] width 19 height 11
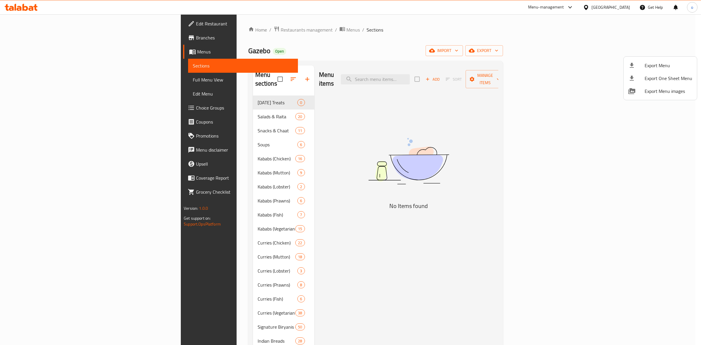
click at [510, 6] on div at bounding box center [350, 172] width 701 height 345
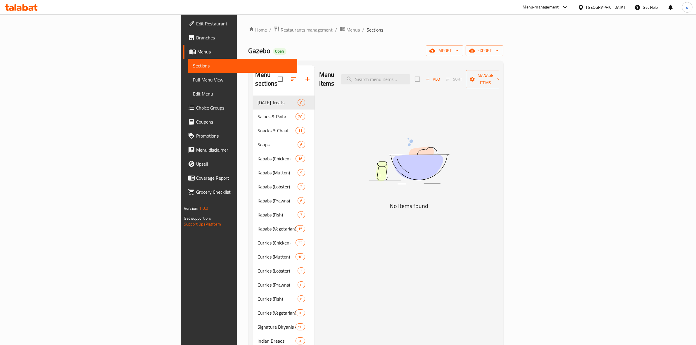
click at [510, 10] on div "United Arab Emirates" at bounding box center [605, 7] width 39 height 6
click at [510, 61] on div "[GEOGRAPHIC_DATA]" at bounding box center [561, 59] width 48 height 13
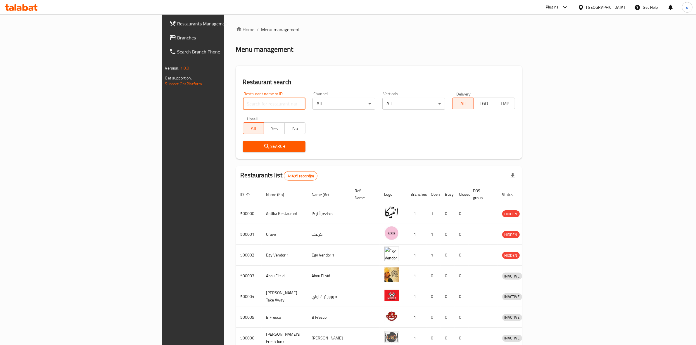
drag, startPoint x: 187, startPoint y: 103, endPoint x: 186, endPoint y: 108, distance: 5.2
click at [243, 103] on input "search" at bounding box center [274, 104] width 63 height 12
paste input "692527"
type input "692527"
click at [248, 147] on span "Search" at bounding box center [274, 146] width 53 height 7
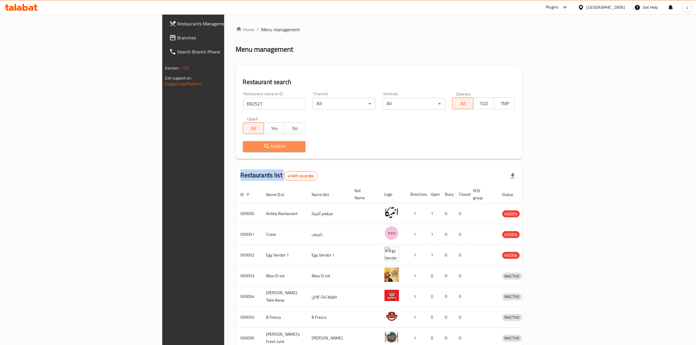
click at [179, 147] on div at bounding box center [348, 172] width 696 height 345
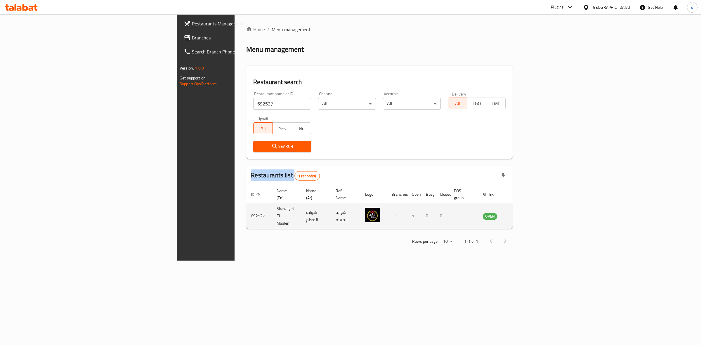
drag, startPoint x: 308, startPoint y: 250, endPoint x: 577, endPoint y: 205, distance: 272.0
click at [309, 250] on div "Home / Menu management Menu management Restaurant search Restaurant name or ID …" at bounding box center [380, 137] width 290 height 246
click at [510, 215] on icon "enhanced table" at bounding box center [519, 216] width 2 height 2
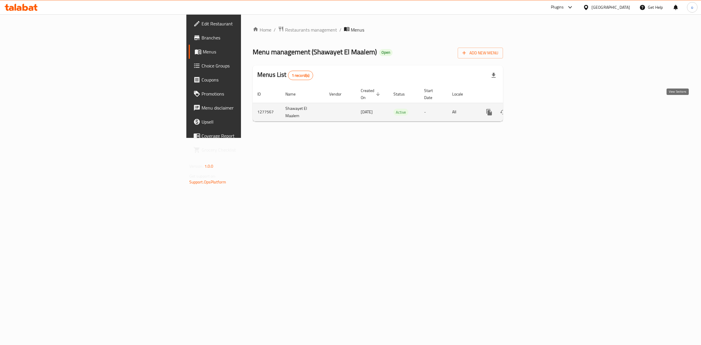
click at [510, 109] on icon "enhanced table" at bounding box center [531, 112] width 7 height 7
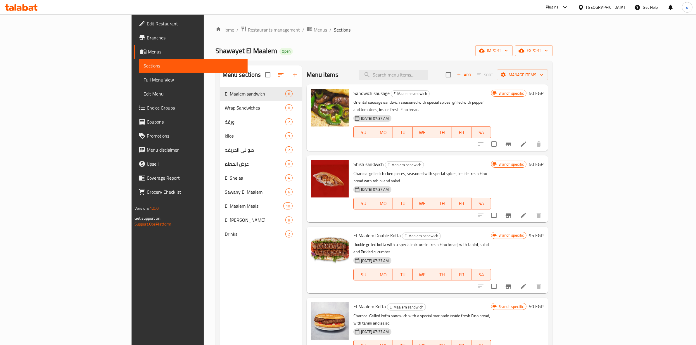
click at [359, 78] on div "Menu items Add Sort Manage items" at bounding box center [427, 74] width 241 height 19
click at [427, 70] on input "search" at bounding box center [393, 75] width 69 height 10
paste input "El Maalem Offer"
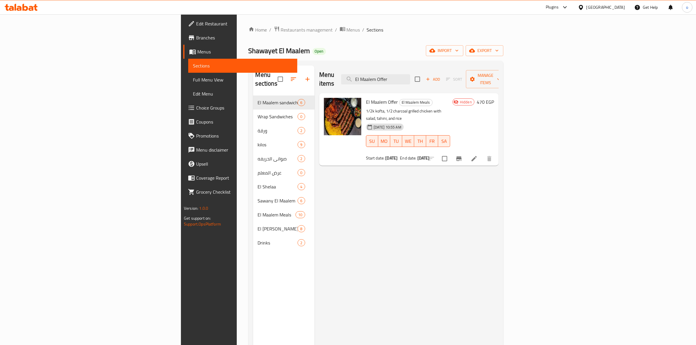
type input "El Maalem Offer"
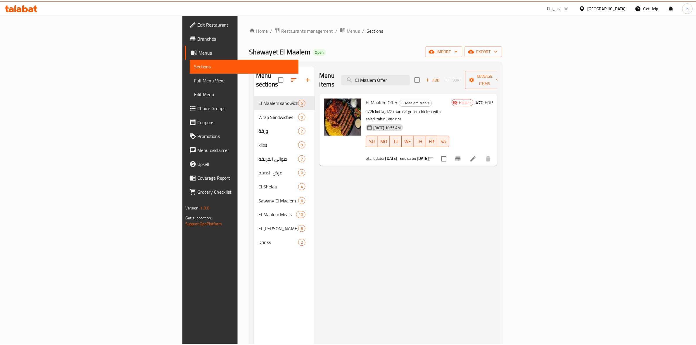
scroll to position [82, 0]
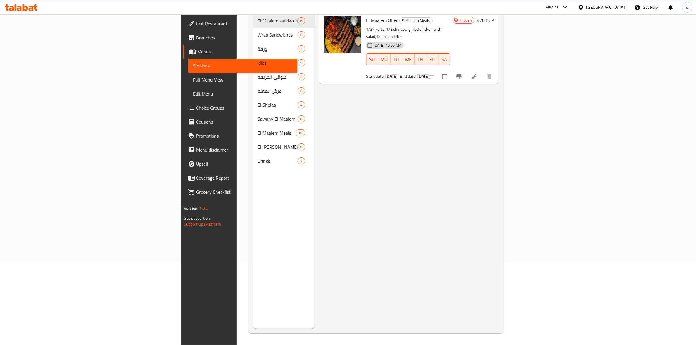
click at [499, 103] on div "Menu items El Maalem Offer Add Sort Manage items El Maalem Offer El Maalem Meal…" at bounding box center [406, 156] width 184 height 345
click at [482, 72] on li at bounding box center [474, 77] width 16 height 11
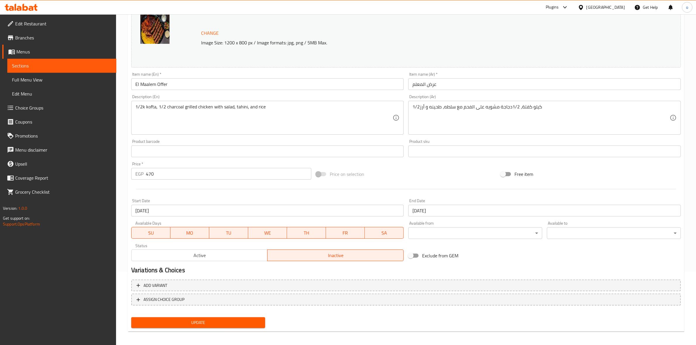
scroll to position [75, 0]
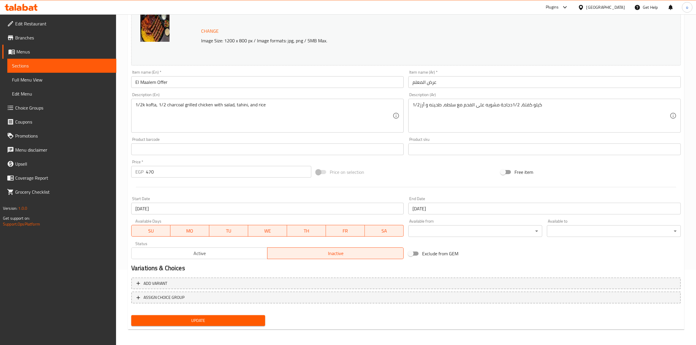
click at [234, 251] on span "Active" at bounding box center [200, 253] width 132 height 8
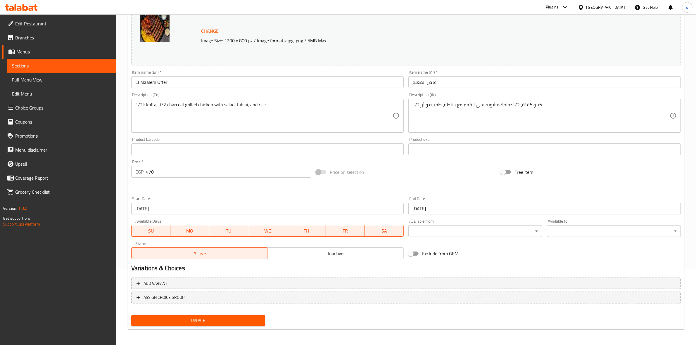
drag, startPoint x: 230, startPoint y: 316, endPoint x: 239, endPoint y: 310, distance: 10.5
click at [230, 251] on span "Update" at bounding box center [198, 320] width 124 height 7
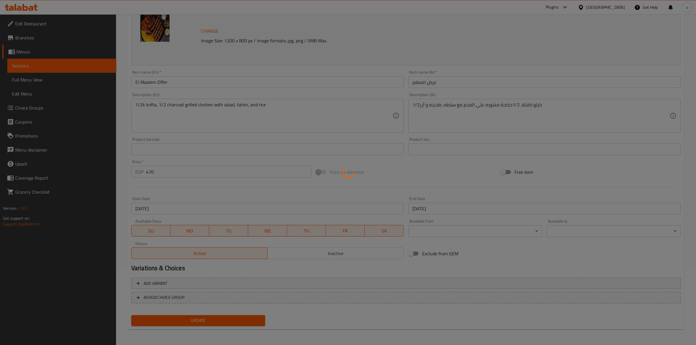
scroll to position [0, 0]
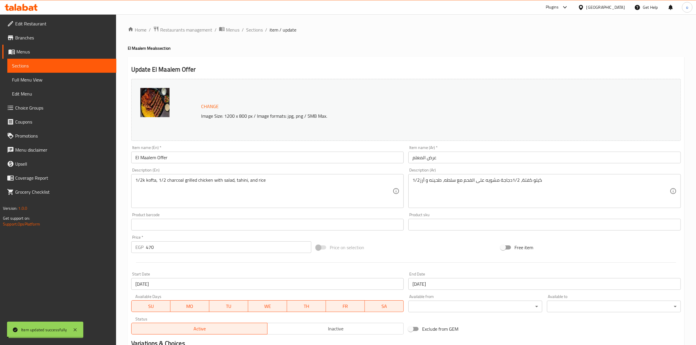
drag, startPoint x: 288, startPoint y: 50, endPoint x: 281, endPoint y: 43, distance: 10.1
click at [287, 49] on h4 "El Maalem Meals section" at bounding box center [406, 48] width 556 height 6
click at [248, 29] on span "Sections" at bounding box center [254, 29] width 17 height 7
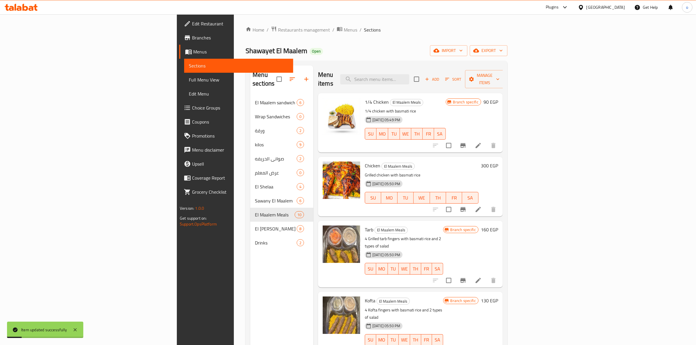
click at [421, 84] on div "Menu items Add Sort Manage items" at bounding box center [410, 79] width 185 height 28
click at [409, 77] on input "search" at bounding box center [374, 79] width 69 height 10
paste input "El Maalem Offer"
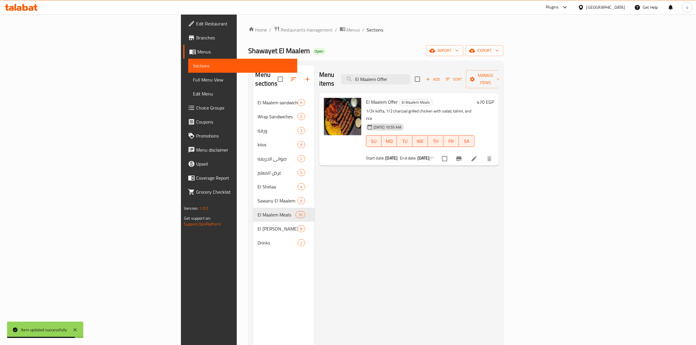
type input "El Maalem Offer"
click at [397, 172] on div "Menu items El Maalem Offer Add Sort Manage items El Maalem Offer El Maalem Meal…" at bounding box center [406, 237] width 184 height 345
click at [478, 155] on icon at bounding box center [474, 158] width 7 height 7
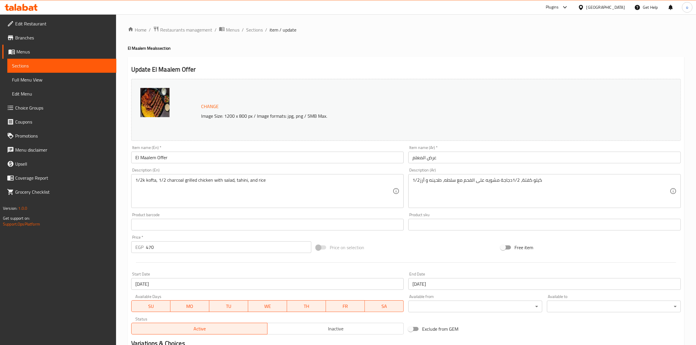
scroll to position [37, 0]
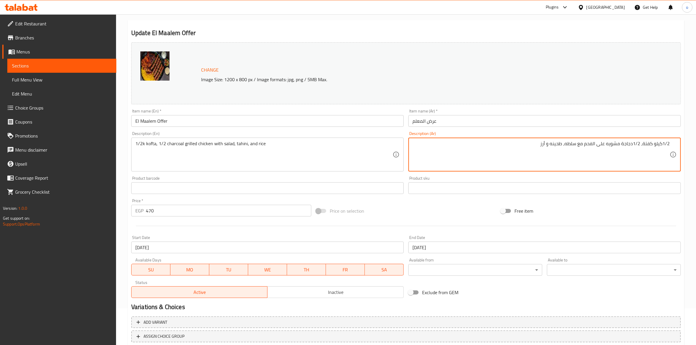
drag, startPoint x: 641, startPoint y: 145, endPoint x: 672, endPoint y: 142, distance: 30.8
click at [510, 142] on div "1/2كيلو كفتة، 1/2دجاجة مشويه على الفحم مع سلطه، طحينه و أرز Description (Ar)" at bounding box center [544, 155] width 272 height 34
click at [510, 145] on textarea "1/2كيلو كفتة، 1/2دجاجة مشويه على الفحم مع سلطه، طحينه و أرز" at bounding box center [540, 155] width 257 height 28
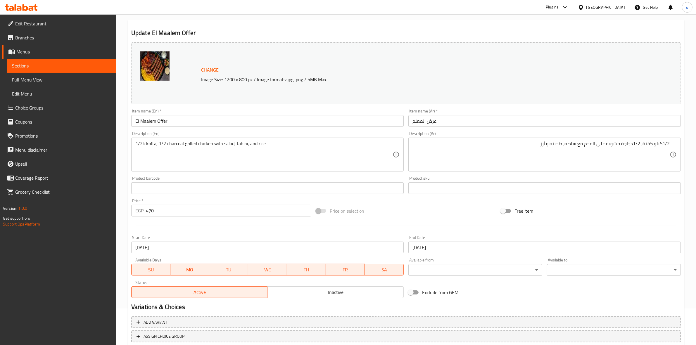
click at [401, 60] on div "Change Image Size: 1200 x 800 px / Image formats: jpg, png / 5MB Max." at bounding box center [405, 73] width 549 height 62
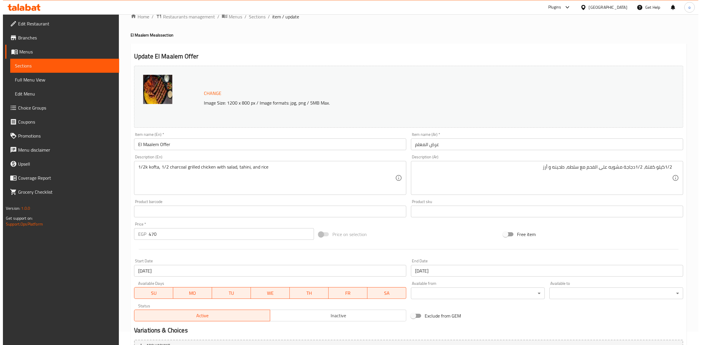
scroll to position [0, 0]
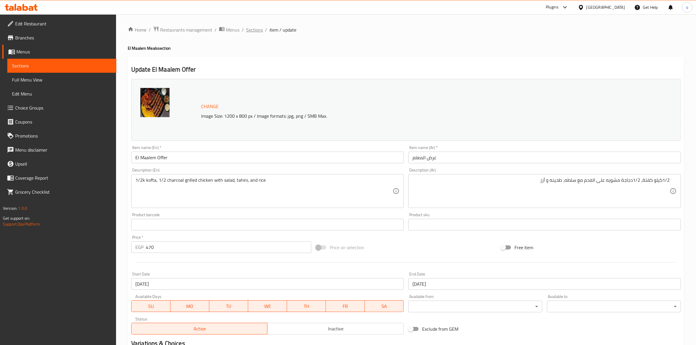
click at [249, 26] on span "Sections" at bounding box center [254, 29] width 17 height 7
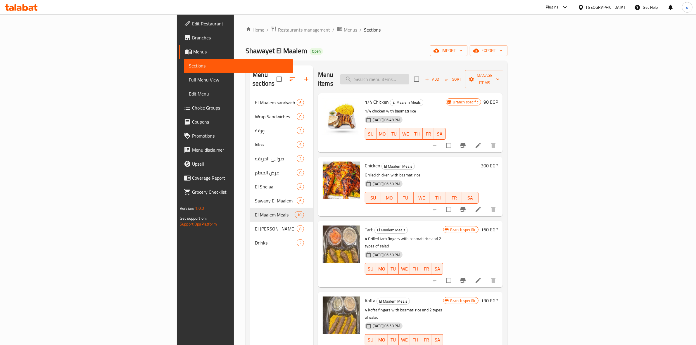
click at [409, 79] on input "search" at bounding box center [374, 79] width 69 height 10
paste input "سلطه"
type input "سلطه"
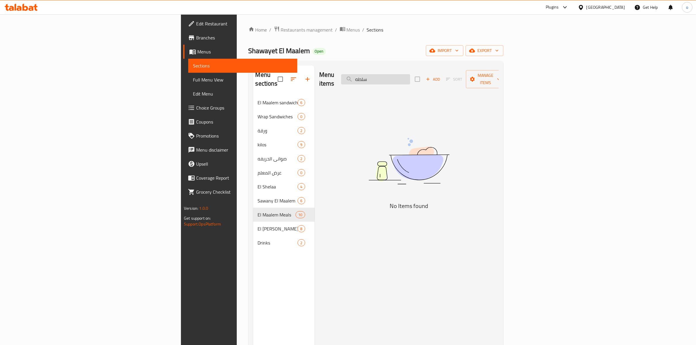
click at [410, 75] on input "سلطه" at bounding box center [375, 79] width 69 height 10
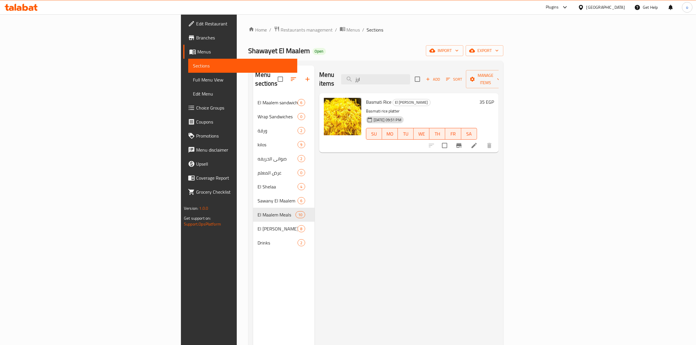
paste input "حينه"
type input "طحينه"
drag, startPoint x: 411, startPoint y: 75, endPoint x: 439, endPoint y: 91, distance: 31.8
click at [395, 75] on div "Menu items طحينه Add Sort Manage items" at bounding box center [408, 79] width 179 height 28
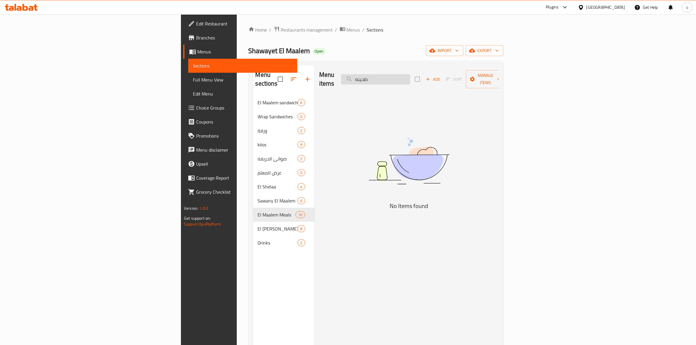
click at [410, 79] on input "طحينه" at bounding box center [375, 79] width 69 height 10
drag, startPoint x: 451, startPoint y: 76, endPoint x: 398, endPoint y: 84, distance: 53.4
click at [398, 84] on div "Menu items طحينه Add Sort Manage items" at bounding box center [408, 79] width 179 height 28
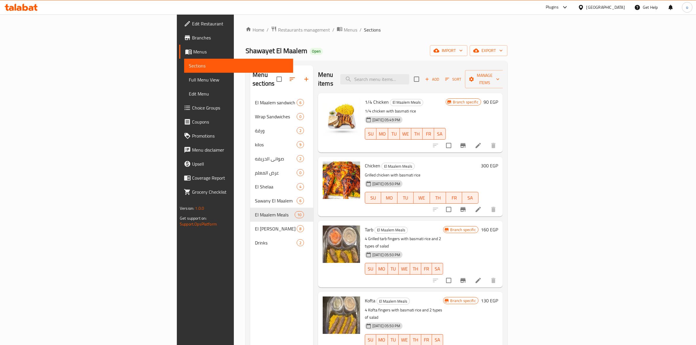
click at [441, 82] on div "Menu items Add Sort Manage items" at bounding box center [410, 79] width 185 height 28
click at [443, 81] on div "Menu items Add Sort Manage items" at bounding box center [410, 79] width 185 height 28
click at [409, 74] on input "search" at bounding box center [374, 79] width 69 height 10
paste input "El Maalem Offer"
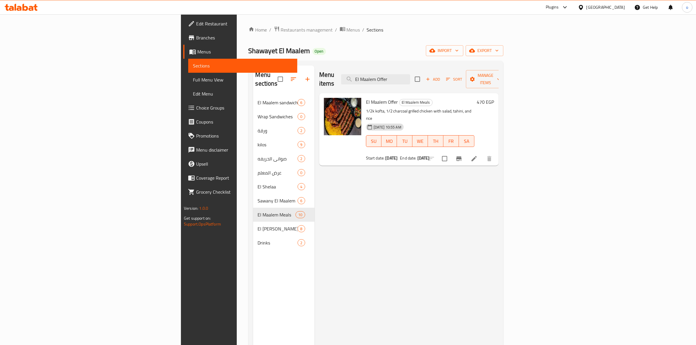
type input "El Maalem Offer"
click at [415, 169] on div "Menu items El Maalem Offer Add Sort Manage items El Maalem Offer El Maalem Meal…" at bounding box center [406, 237] width 184 height 345
click at [196, 37] on span "Branches" at bounding box center [244, 37] width 96 height 7
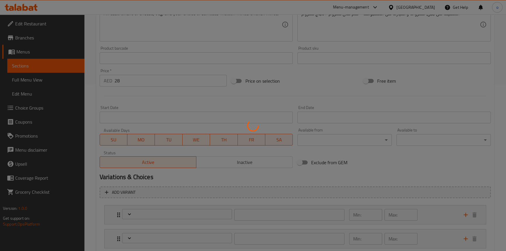
scroll to position [204, 0]
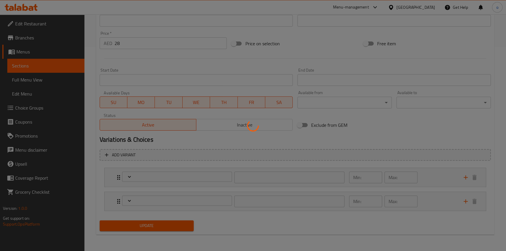
type input "لحم ضأن مفروم أو دجاج مفروم"
type input "1"
type input "اختيارك من"
type input "1"
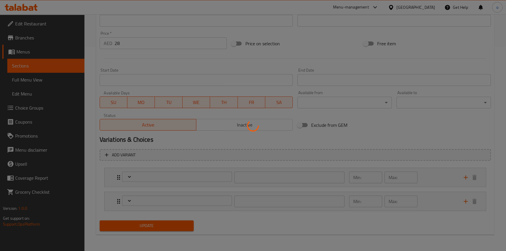
type input "1"
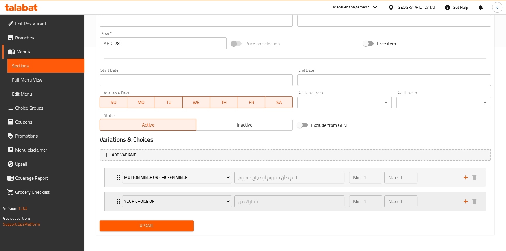
click at [427, 200] on div "Min: 1 ​ Max: 1 ​" at bounding box center [403, 201] width 115 height 19
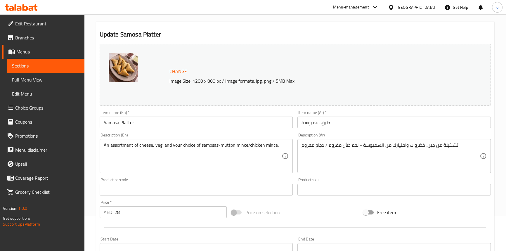
scroll to position [0, 0]
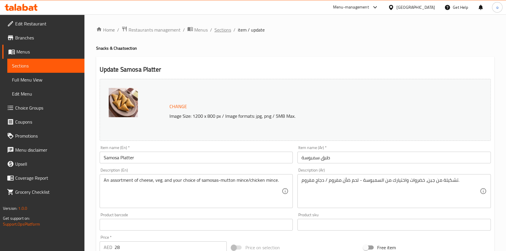
drag, startPoint x: 234, startPoint y: 39, endPoint x: 223, endPoint y: 29, distance: 14.5
click at [222, 28] on span "Sections" at bounding box center [223, 29] width 17 height 7
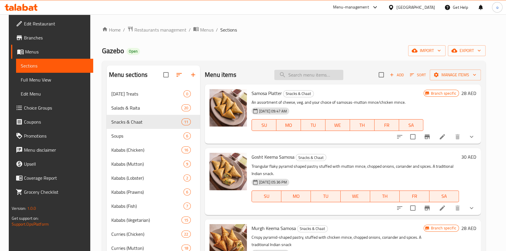
click at [306, 78] on input "search" at bounding box center [308, 75] width 69 height 10
paste input "PANEER KALIMIRCH TIKKA MASALA"
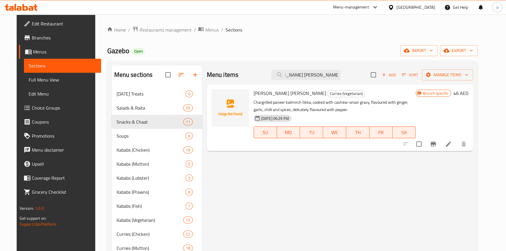
type input "PANEER KALIMIRCH TIKKA MASALA"
click at [262, 173] on div "Menu items PANEER KALIMIRCH TIKKA MASALA Add Sort Manage items Paneer Kalimirch…" at bounding box center [337, 224] width 271 height 318
click at [451, 143] on icon at bounding box center [448, 143] width 5 height 5
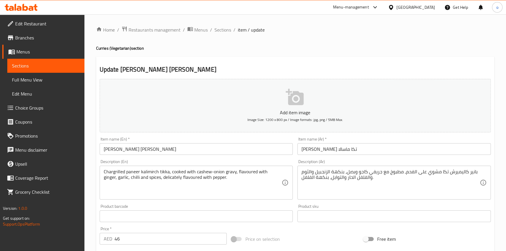
drag, startPoint x: 236, startPoint y: 46, endPoint x: 234, endPoint y: 43, distance: 4.2
click at [236, 46] on h4 "Curries (Vegetarian) section" at bounding box center [295, 48] width 398 height 6
drag, startPoint x: 228, startPoint y: 38, endPoint x: 225, endPoint y: 33, distance: 5.8
click at [228, 37] on div "Home / Restaurants management / Menus / Sections / item / update Curries (Veget…" at bounding box center [295, 213] width 398 height 375
drag, startPoint x: 223, startPoint y: 30, endPoint x: 257, endPoint y: 41, distance: 35.6
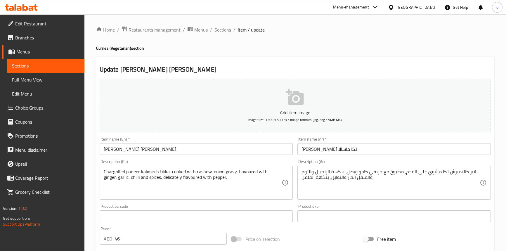
click at [223, 30] on span "Sections" at bounding box center [223, 29] width 17 height 7
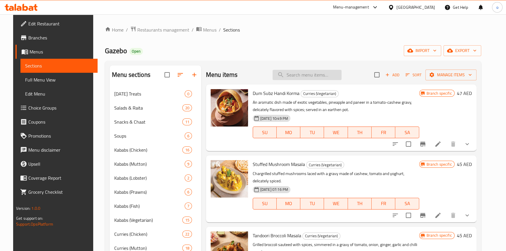
click at [307, 70] on input "search" at bounding box center [307, 75] width 69 height 10
paste input "MURGH SEEKH BHARWAN BIRYAN"
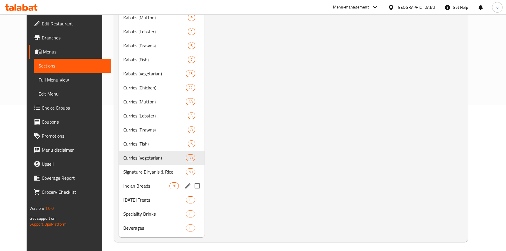
scroll to position [149, 0]
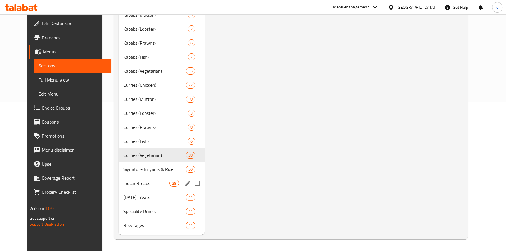
type input "MURGH SEEKH BHARWAN BIRYAN"
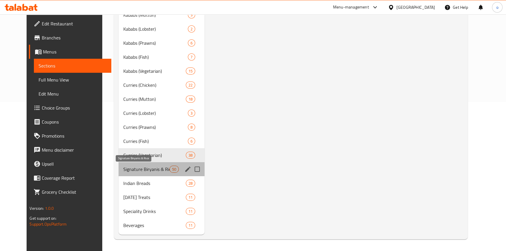
click at [139, 169] on span "Signature Biryanis & Rice" at bounding box center [146, 169] width 46 height 7
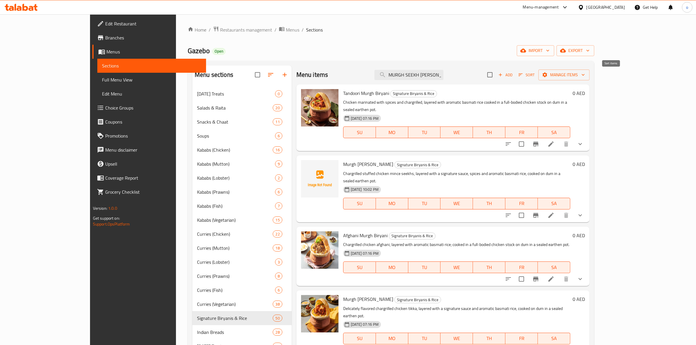
click at [510, 77] on span "Sort" at bounding box center [526, 75] width 16 height 7
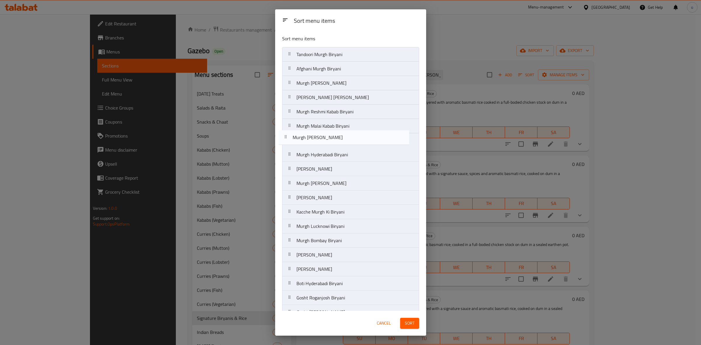
drag, startPoint x: 289, startPoint y: 73, endPoint x: 287, endPoint y: 144, distance: 70.8
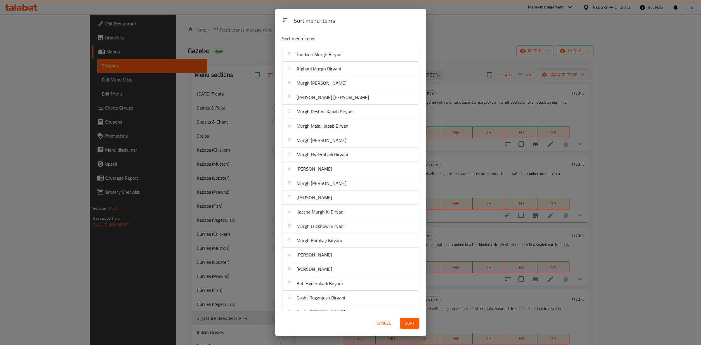
click at [414, 251] on span "Sort" at bounding box center [410, 323] width 10 height 7
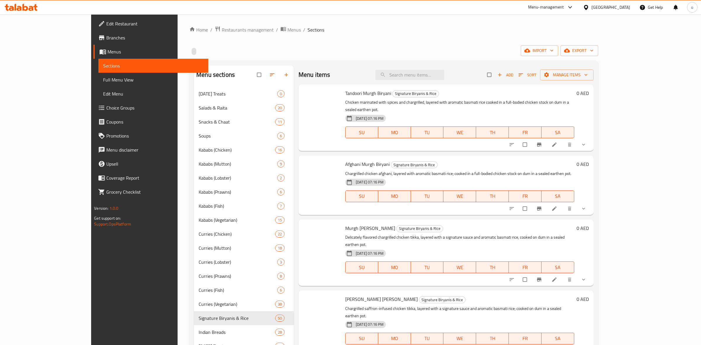
click at [399, 170] on p "Chargrilled chicken afghani, layered with aromatic basmati rice; cooked in a fu…" at bounding box center [459, 173] width 229 height 7
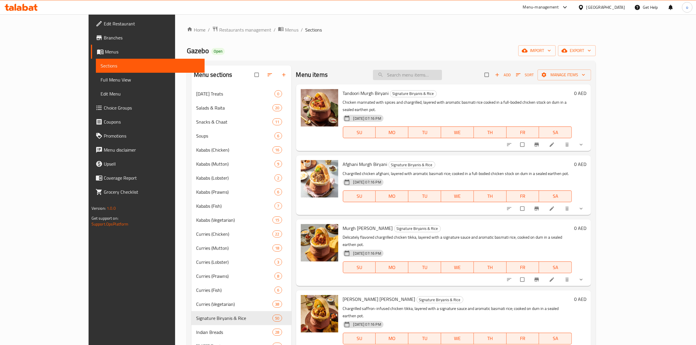
click at [421, 72] on input "search" at bounding box center [407, 75] width 69 height 10
paste input "GOSHT YAKHNI AWADHI BIRYANI"
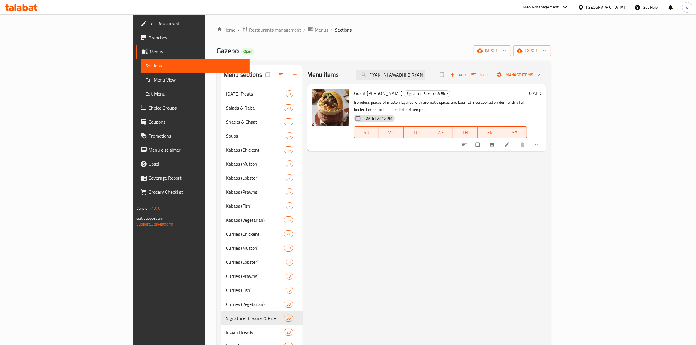
type input "GOSHT YAKHNI AWADHI BIRYANI"
click at [544, 138] on button "show more" at bounding box center [537, 144] width 14 height 13
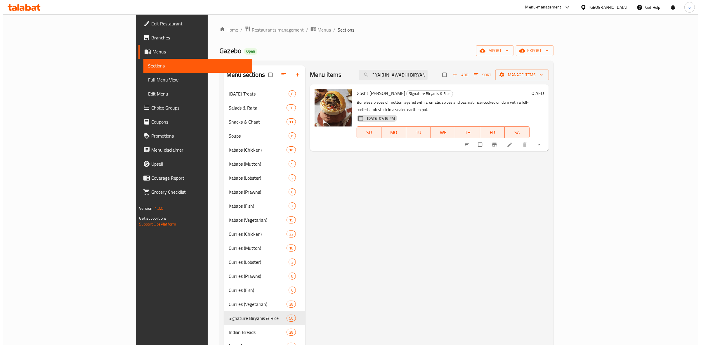
scroll to position [0, 0]
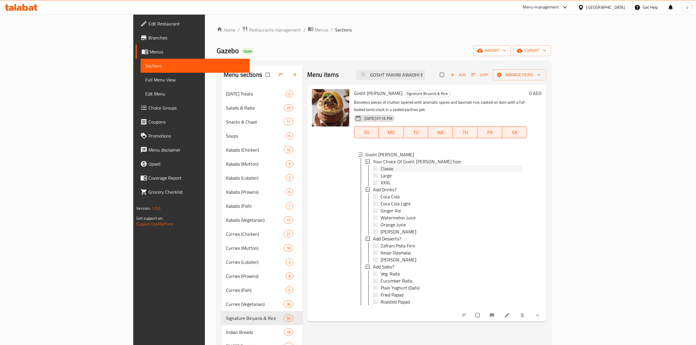
click at [397, 165] on div "Classic" at bounding box center [451, 168] width 142 height 7
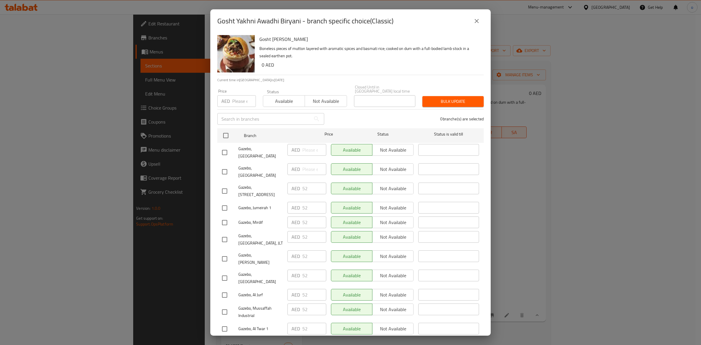
scroll to position [82, 0]
click at [241, 97] on input "number" at bounding box center [244, 101] width 24 height 12
paste input "55"
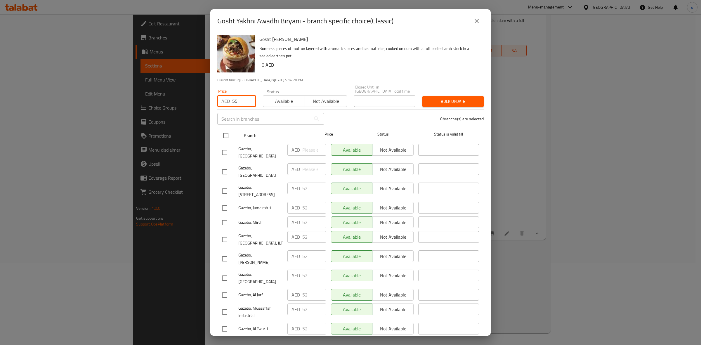
type input "55"
click at [228, 138] on input "checkbox" at bounding box center [226, 135] width 12 height 12
checkbox input "true"
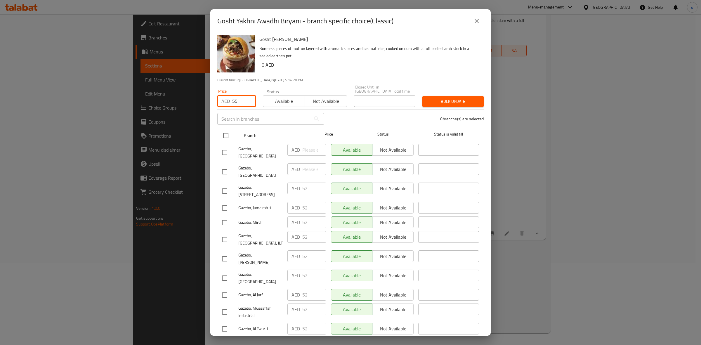
checkbox input "true"
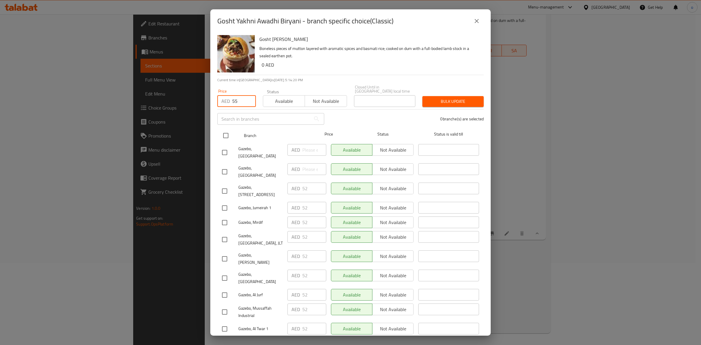
checkbox input "true"
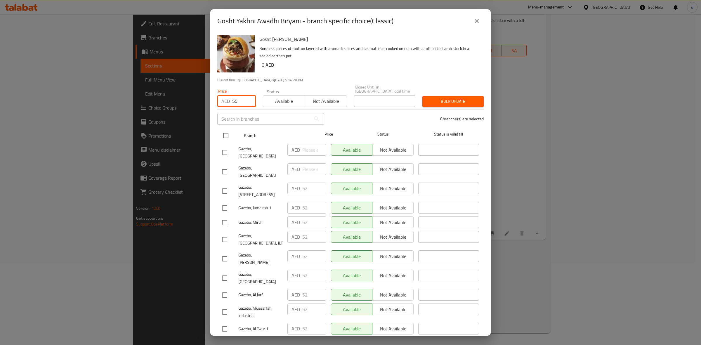
checkbox input "true"
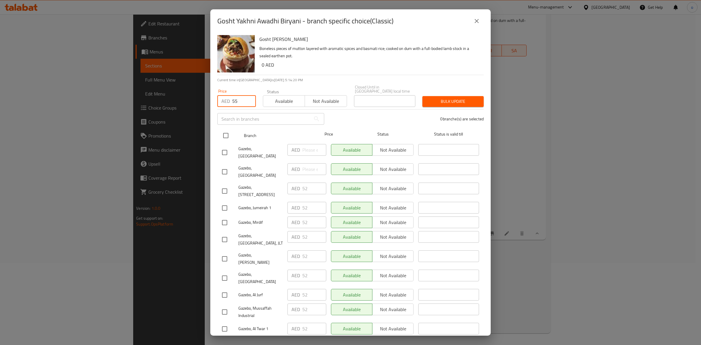
checkbox input "true"
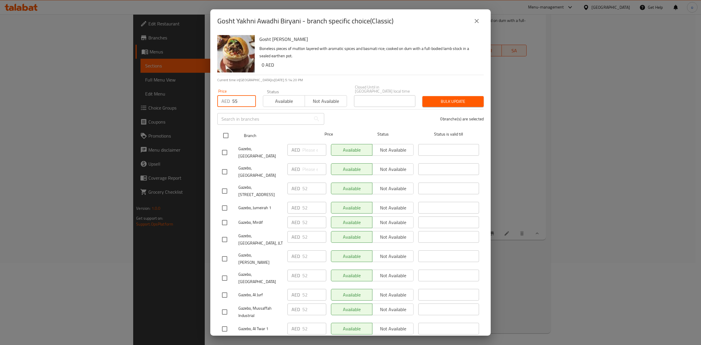
checkbox input "true"
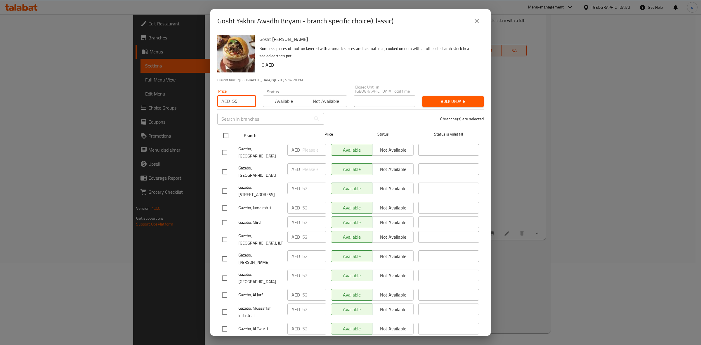
checkbox input "true"
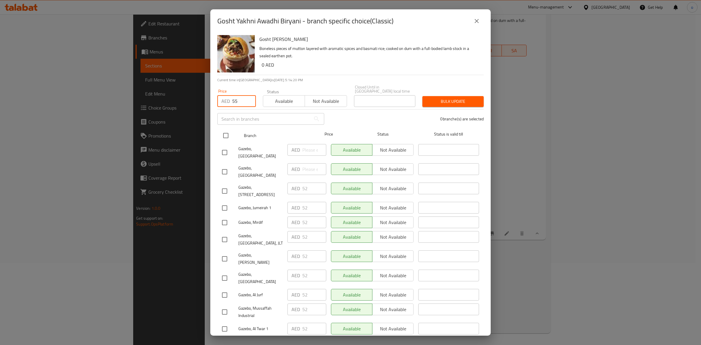
checkbox input "true"
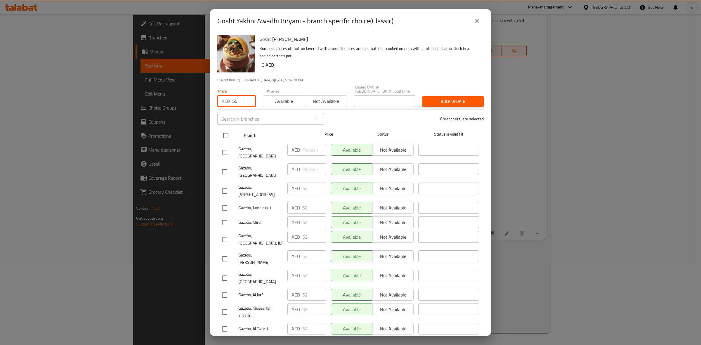
checkbox input "true"
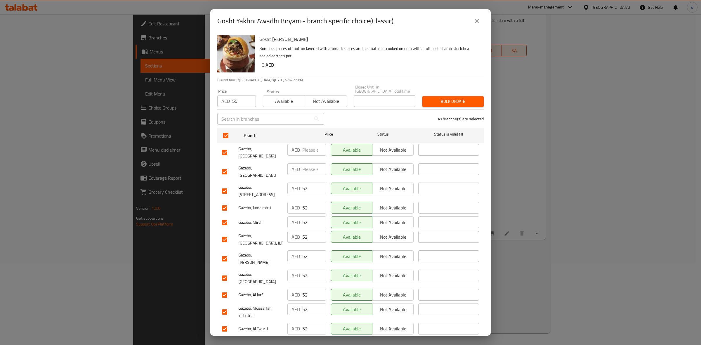
click at [437, 105] on span "Bulk update" at bounding box center [453, 101] width 52 height 7
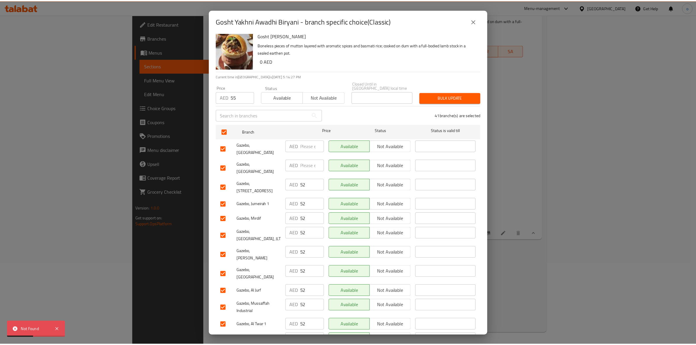
scroll to position [0, 0]
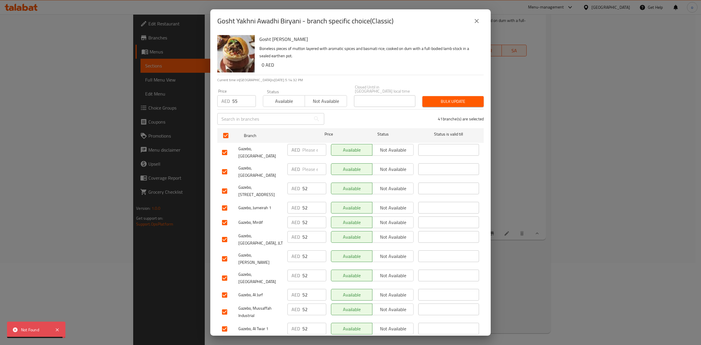
click at [476, 23] on icon "close" at bounding box center [476, 21] width 7 height 7
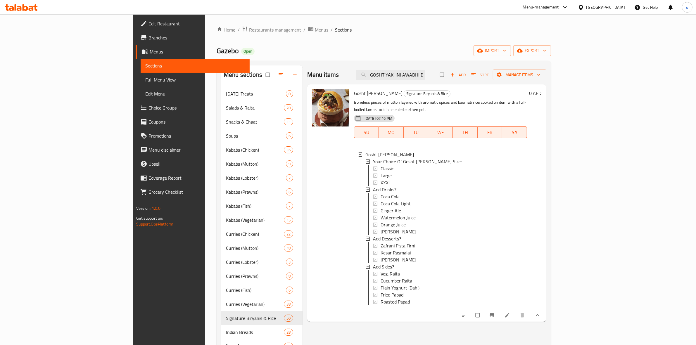
click at [516, 317] on li at bounding box center [507, 315] width 16 height 9
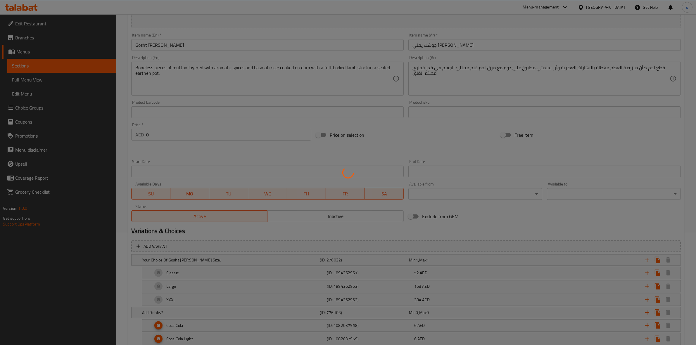
scroll to position [146, 0]
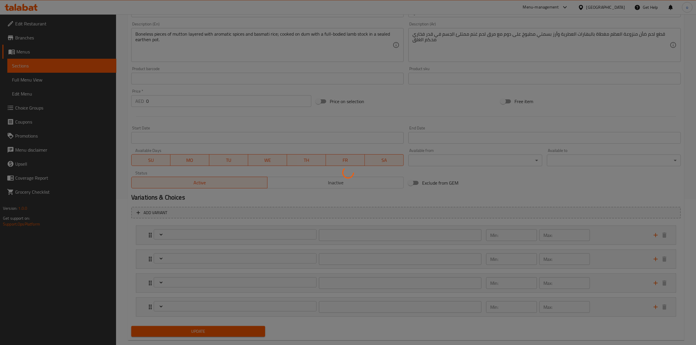
type input "إختيارك من الحجم جوشت يخني عوادي برياني:"
type input "1"
type input "أضف المشروبات؟"
type input "0"
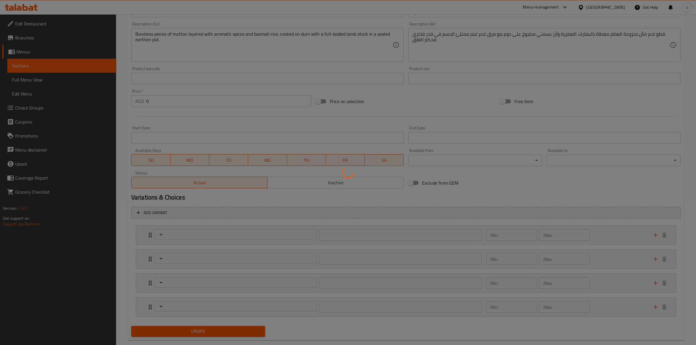
type input "0"
type input "إضافة الحلويات؟"
type input "0"
type input "إضافة الجوانب؟"
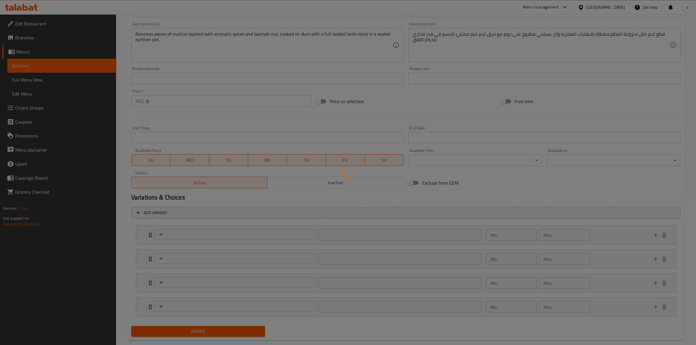
type input "0"
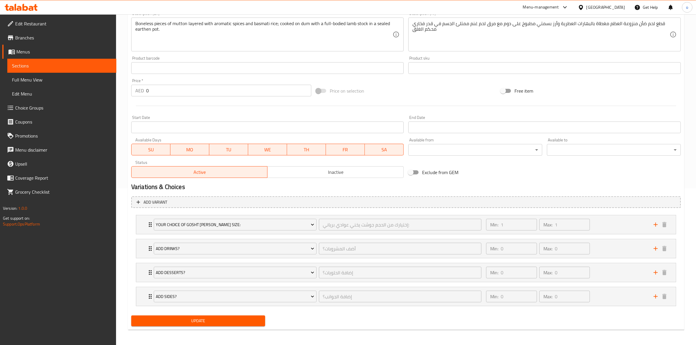
scroll to position [158, 0]
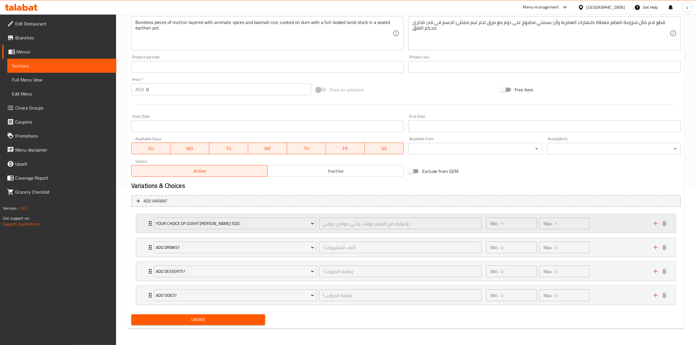
click at [611, 224] on div "Min: 1 ​ Max: 1 ​" at bounding box center [565, 223] width 167 height 19
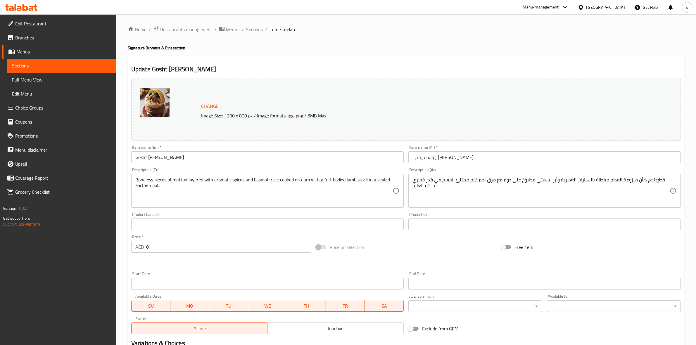
scroll to position [0, 0]
click at [256, 27] on span "Sections" at bounding box center [254, 29] width 17 height 7
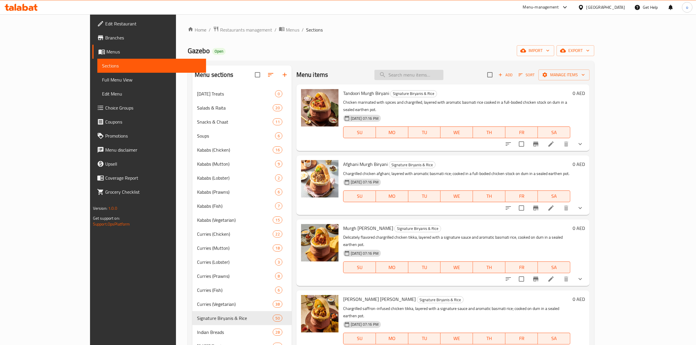
click at [443, 79] on input "search" at bounding box center [408, 75] width 69 height 10
paste input "MANGO CREAM CAKE"
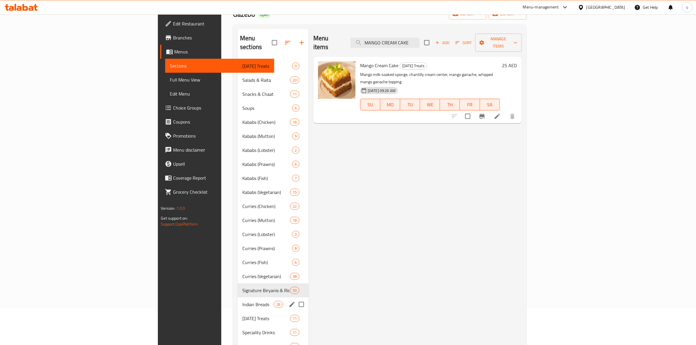
scroll to position [73, 0]
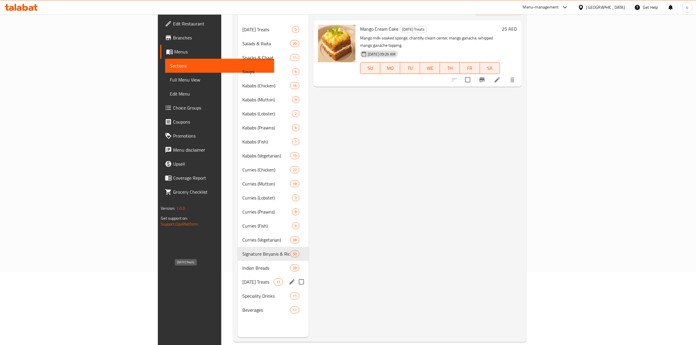
click at [242, 279] on span "Diwali Treats" at bounding box center [257, 282] width 31 height 7
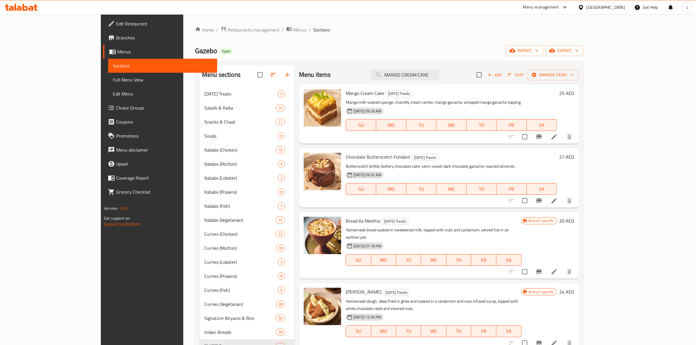
click at [396, 24] on div "Home / Restaurants management / Menus / Sections Gazebo Open import export Menu…" at bounding box center [389, 220] width 412 height 413
click at [439, 80] on div "Menu items MANGO CREAM CAKE Add Sort Manage items" at bounding box center [439, 74] width 280 height 19
click at [438, 75] on input "MANGO CREAM CAKE" at bounding box center [404, 75] width 69 height 10
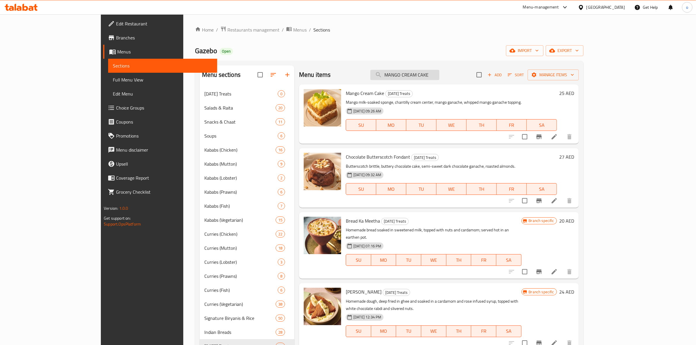
paste input "CHOCOLATE BUTTERSCOTCH FONDANT"
type input "CHOCOLATE BUTTERSCOTCH FONDANT"
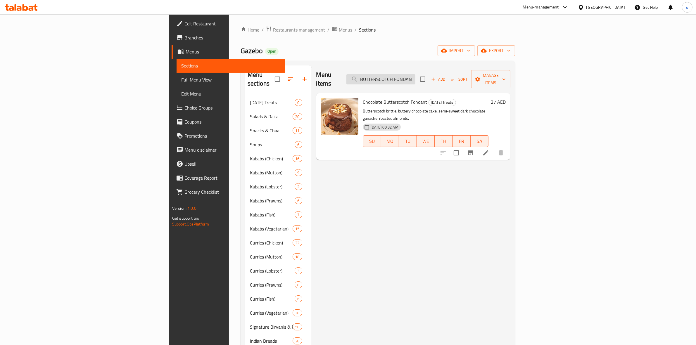
click at [415, 77] on input "CHOCOLATE BUTTERSCOTCH FONDANT" at bounding box center [380, 79] width 69 height 10
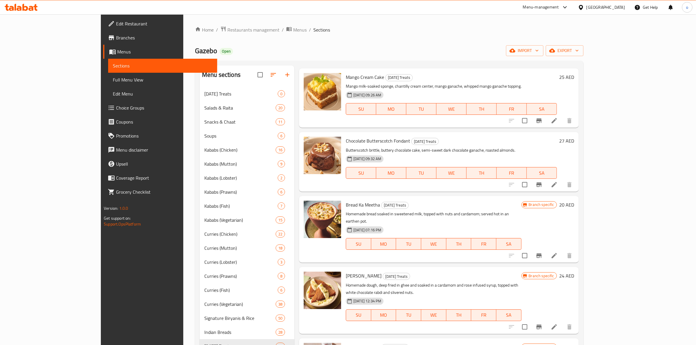
scroll to position [0, 0]
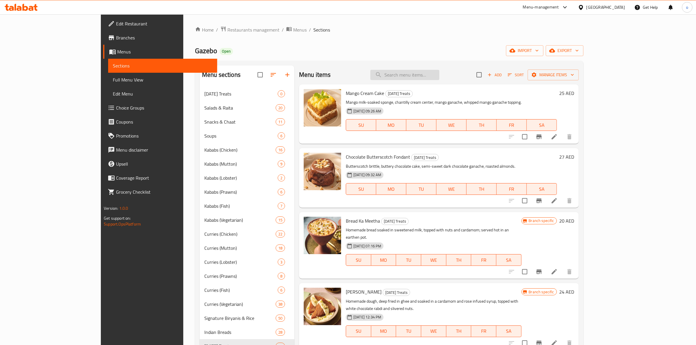
click at [439, 70] on input "search" at bounding box center [404, 75] width 69 height 10
paste input "PANEER KALIMIRCH TIKKA MASALA,"
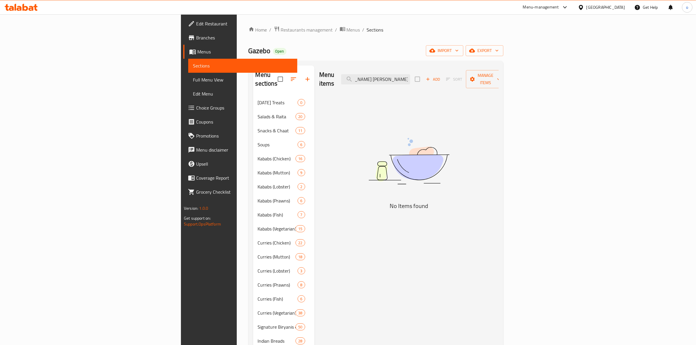
scroll to position [0, 18]
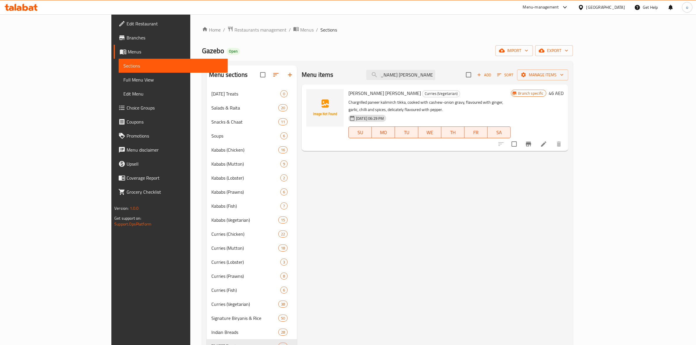
type input "PANEER KALIMIRCH TIKKA MASALA"
click at [552, 139] on li at bounding box center [543, 144] width 16 height 11
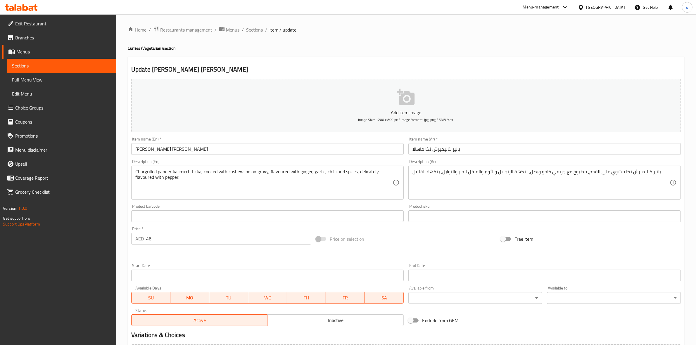
click at [550, 45] on div "Home / Restaurants management / Menus / Sections / item / update Curries (Veget…" at bounding box center [406, 213] width 556 height 375
click at [578, 11] on div at bounding box center [582, 7] width 8 height 6
click at [580, 7] on icon at bounding box center [581, 7] width 4 height 5
click at [581, 13] on div "United Arab Emirates" at bounding box center [601, 7] width 56 height 14
click at [584, 11] on div "United Arab Emirates" at bounding box center [601, 7] width 56 height 14
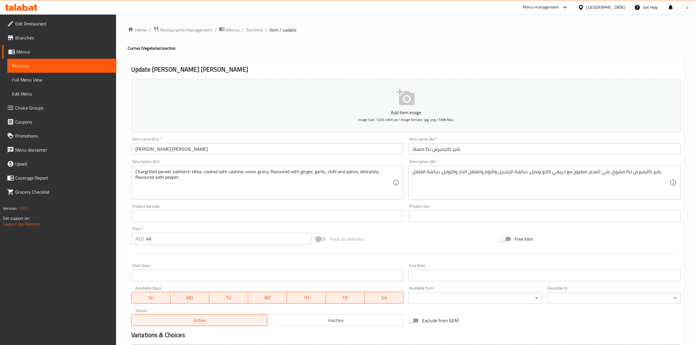
click at [585, 9] on div at bounding box center [582, 7] width 8 height 6
click at [555, 61] on div "[GEOGRAPHIC_DATA]" at bounding box center [581, 59] width 88 height 13
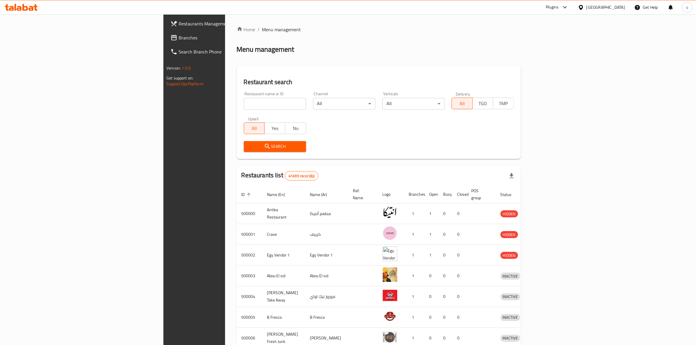
click at [240, 116] on div "Upsell All Yes No" at bounding box center [274, 125] width 69 height 25
click at [244, 108] on input "search" at bounding box center [275, 104] width 62 height 12
paste input "696733"
type input "696733"
click at [244, 141] on button "Search" at bounding box center [275, 146] width 62 height 11
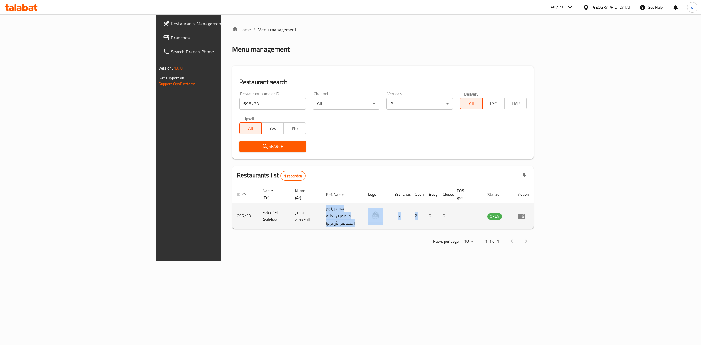
drag, startPoint x: 275, startPoint y: 212, endPoint x: 583, endPoint y: 206, distance: 308.1
click at [523, 211] on tr "696733 Feteer El Asdekaa فطير الاصدقاء هوسبيتوم فاكتوري لاداره المطاعم (ش.م.م) …" at bounding box center [383, 216] width 302 height 26
click at [529, 213] on link "enhanced table" at bounding box center [523, 216] width 11 height 7
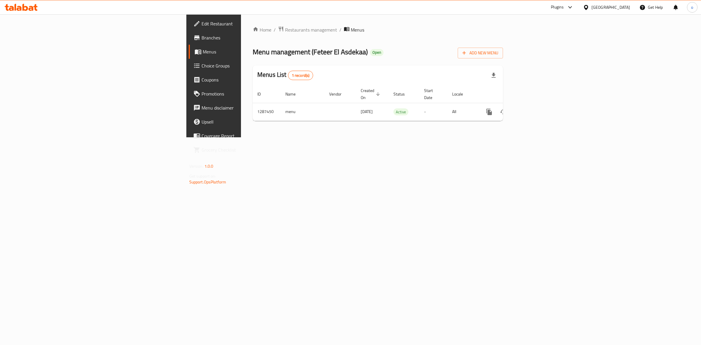
click at [202, 37] on span "Branches" at bounding box center [250, 37] width 97 height 7
click at [535, 108] on icon "enhanced table" at bounding box center [531, 111] width 7 height 7
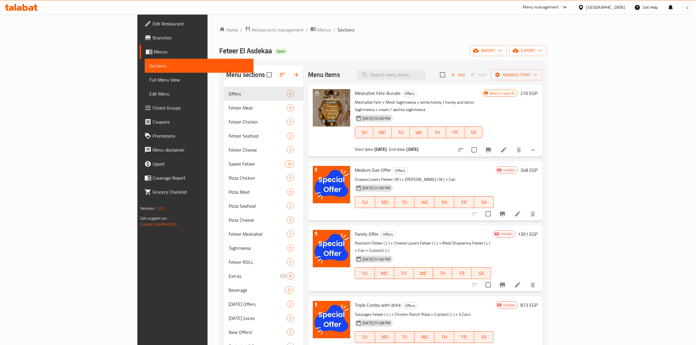
click at [547, 60] on div "Home / Restaurants management / Menus / Sections Feteer El Asdekaa Open import …" at bounding box center [383, 220] width 328 height 389
click at [547, 56] on button "export" at bounding box center [528, 50] width 38 height 11
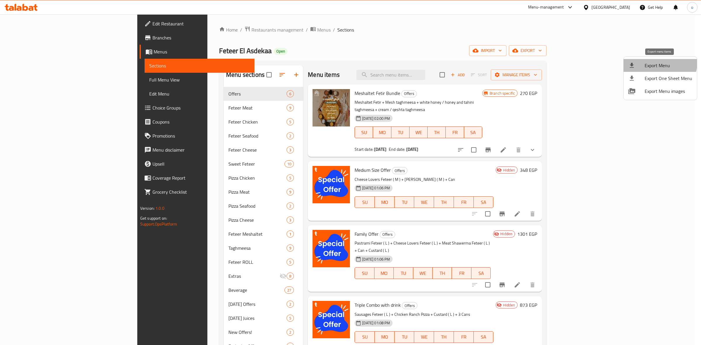
click at [655, 62] on span "Export Menu" at bounding box center [669, 65] width 48 height 7
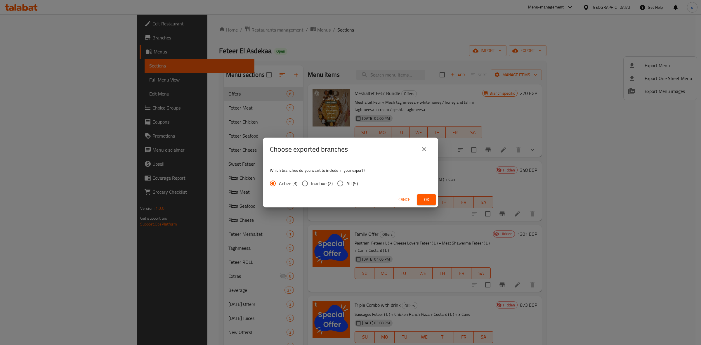
click at [355, 183] on span "All (5)" at bounding box center [352, 183] width 11 height 7
click at [347, 183] on input "All (5)" at bounding box center [340, 183] width 12 height 12
radio input "true"
click at [429, 200] on span "Ok" at bounding box center [426, 199] width 9 height 7
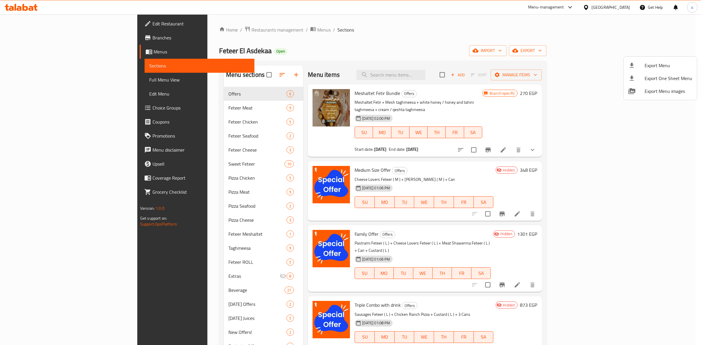
click at [435, 81] on div at bounding box center [350, 172] width 701 height 345
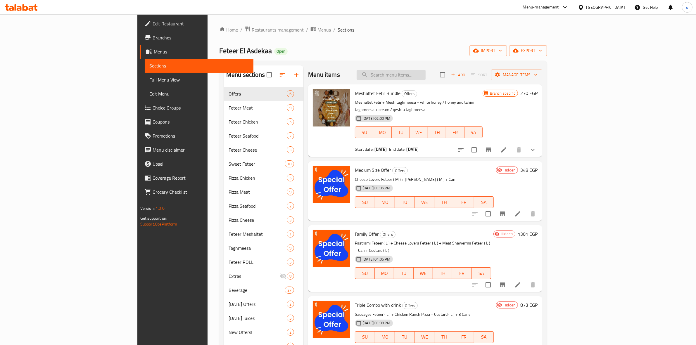
click at [426, 78] on input "search" at bounding box center [391, 75] width 69 height 10
paste input "Medium Size Offer"
type input "Medium Size Offer"
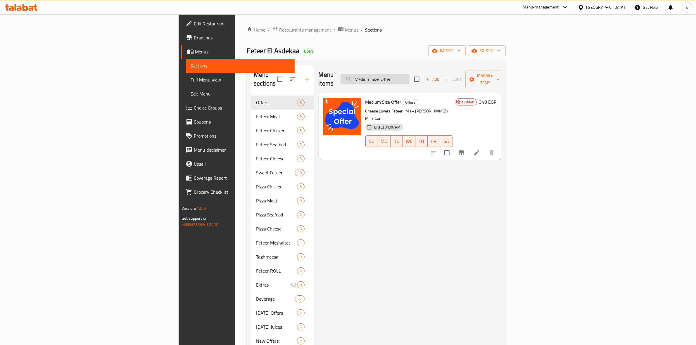
click at [409, 79] on input "Medium Size Offer" at bounding box center [374, 79] width 69 height 10
